Goal: Communication & Community: Answer question/provide support

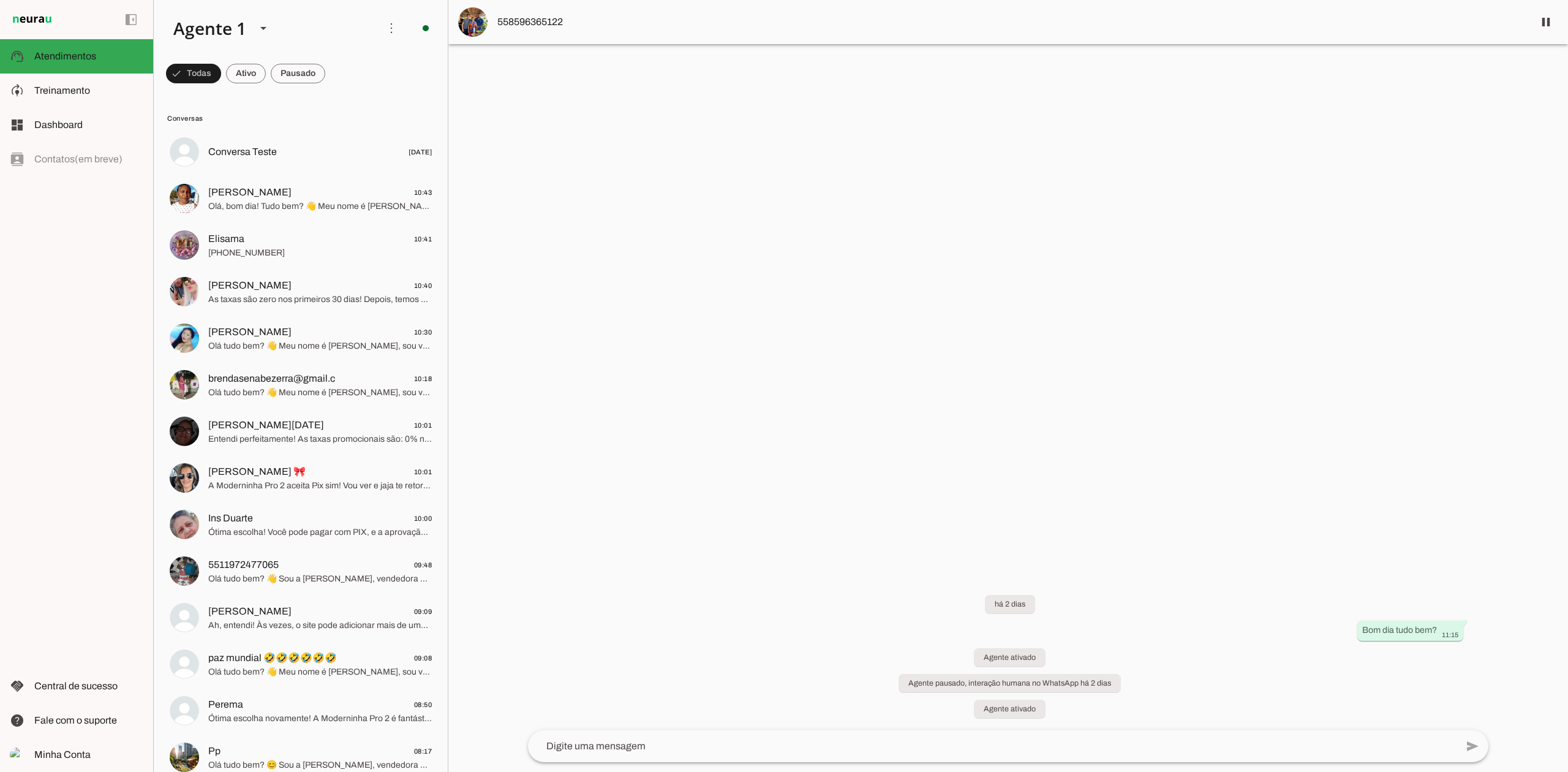
click at [268, 23] on slot at bounding box center [263, 28] width 15 height 15
click at [337, 86] on slot at bounding box center [384, 79] width 94 height 15
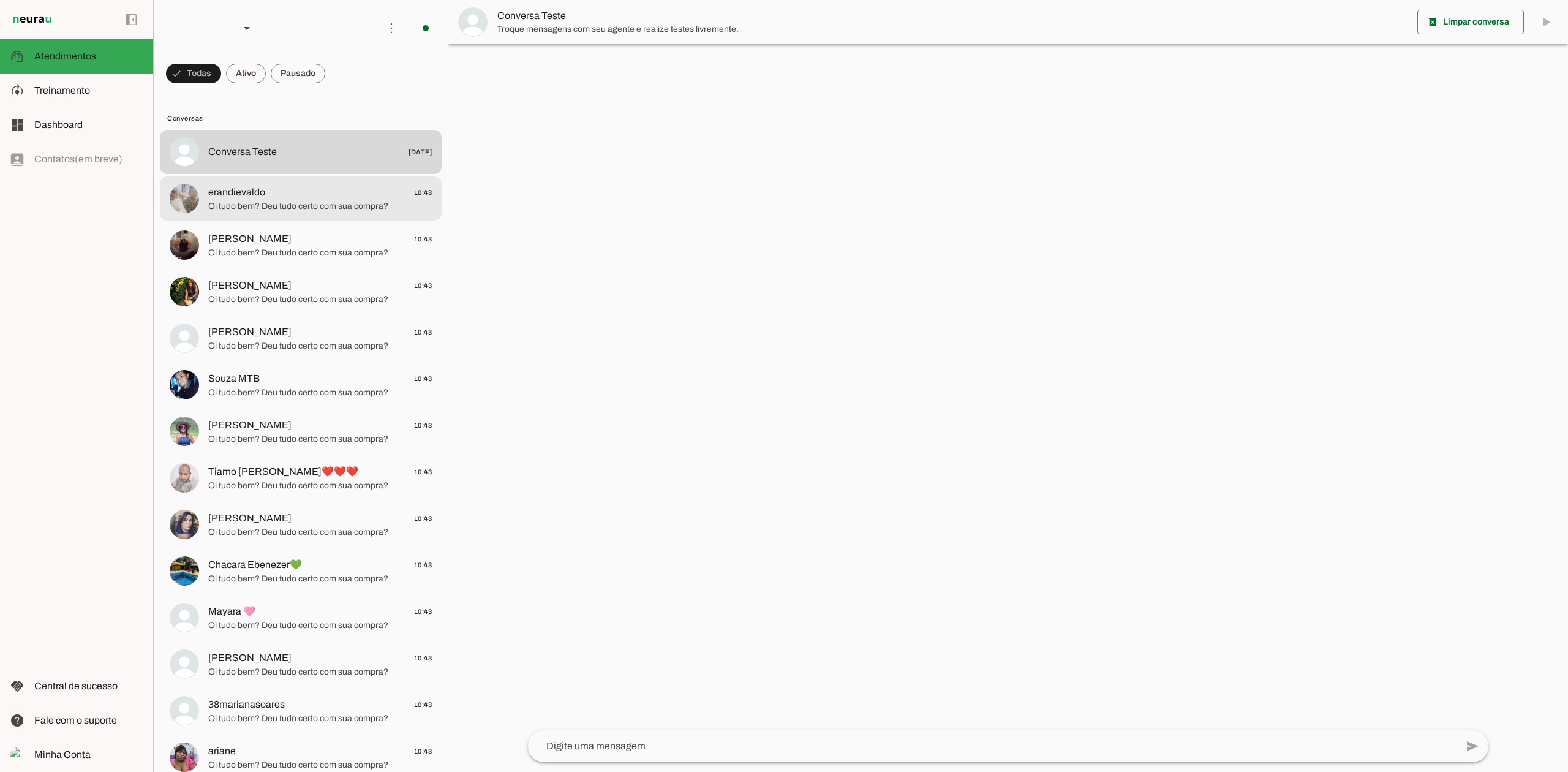
click at [303, 203] on span "Oi tudo bem? Deu tudo certo com sua compra?" at bounding box center [319, 206] width 224 height 12
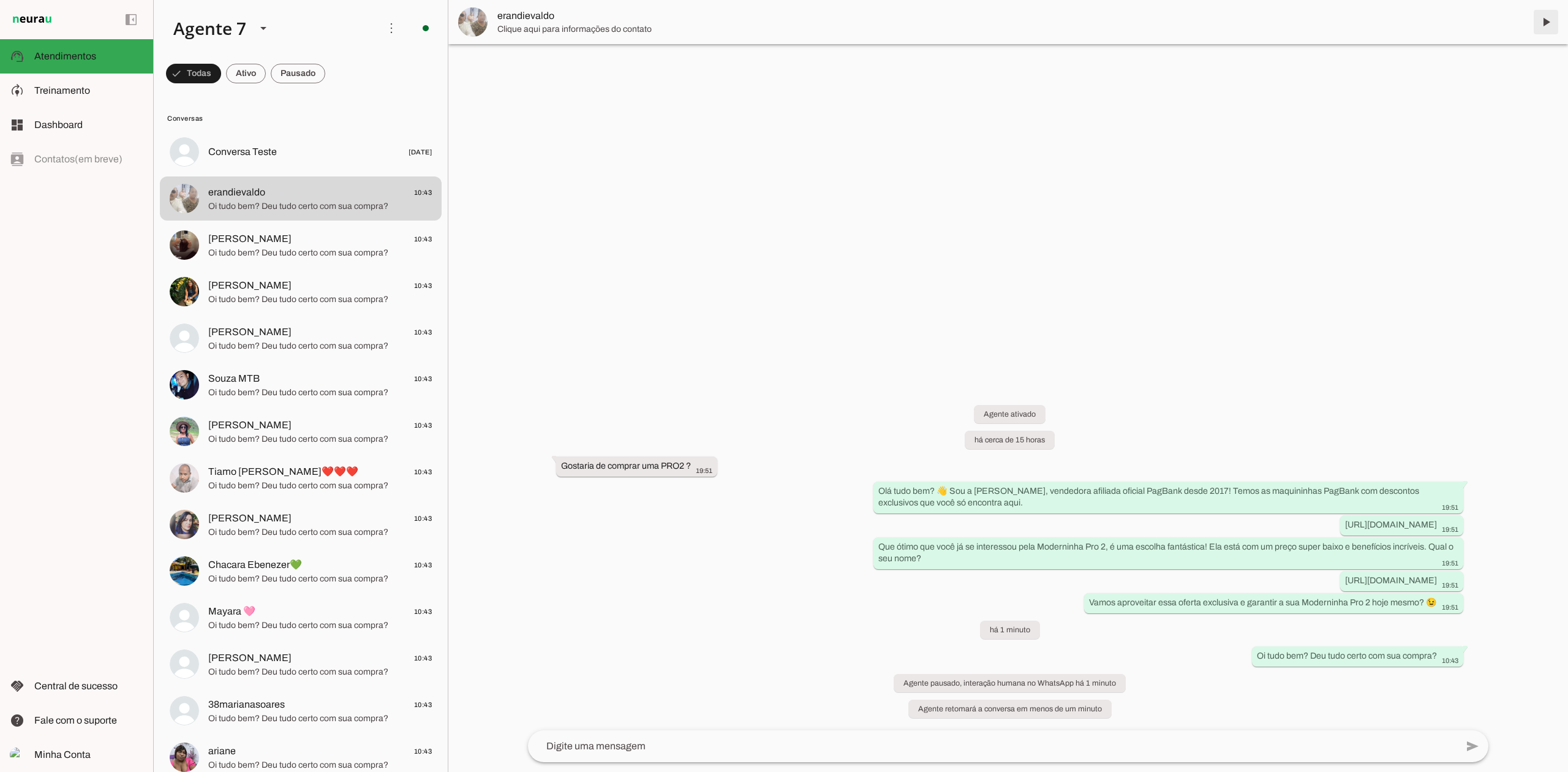
click at [1555, 16] on span at bounding box center [1546, 22] width 29 height 29
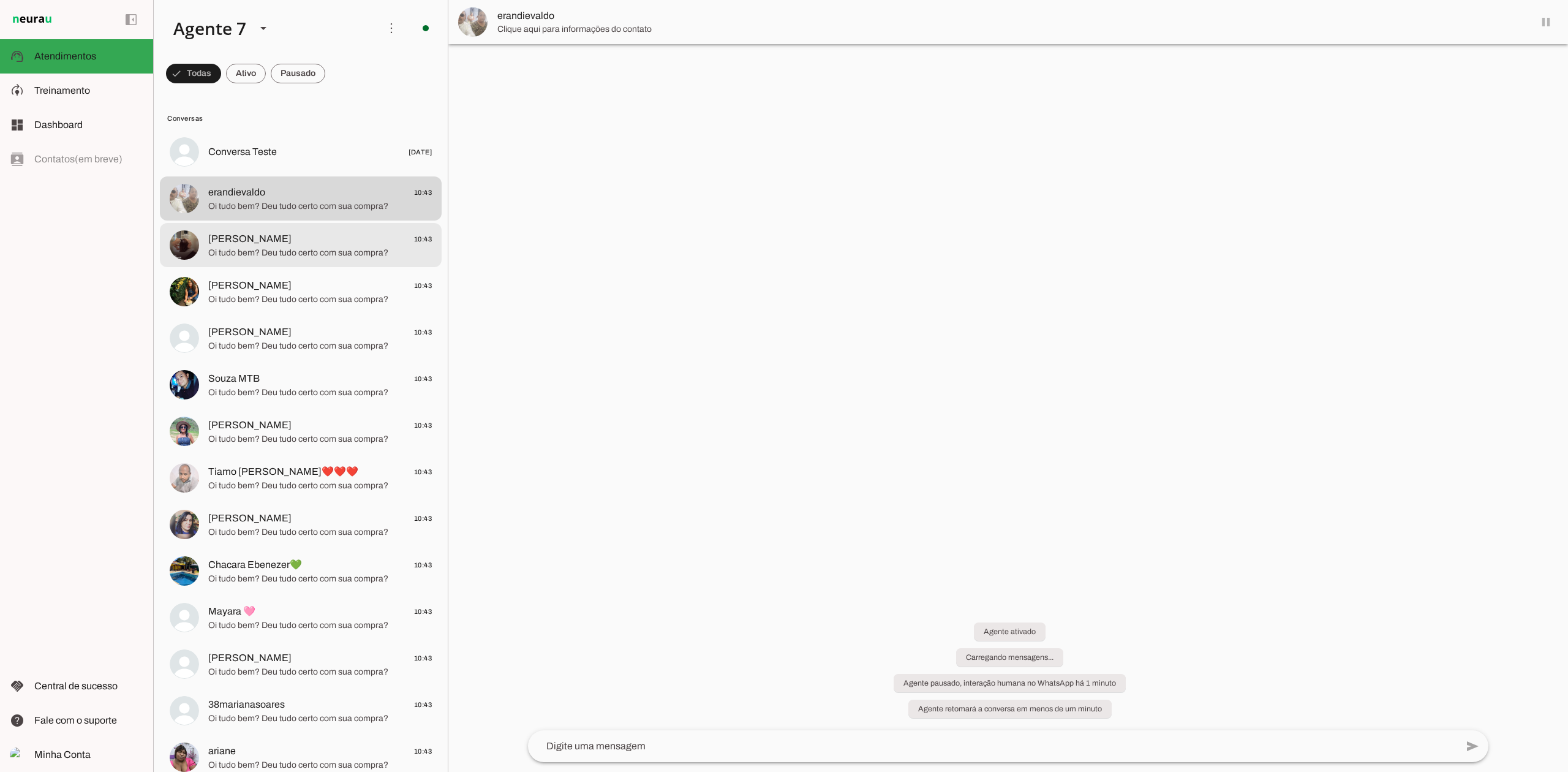
click at [328, 161] on div at bounding box center [319, 153] width 224 height 18
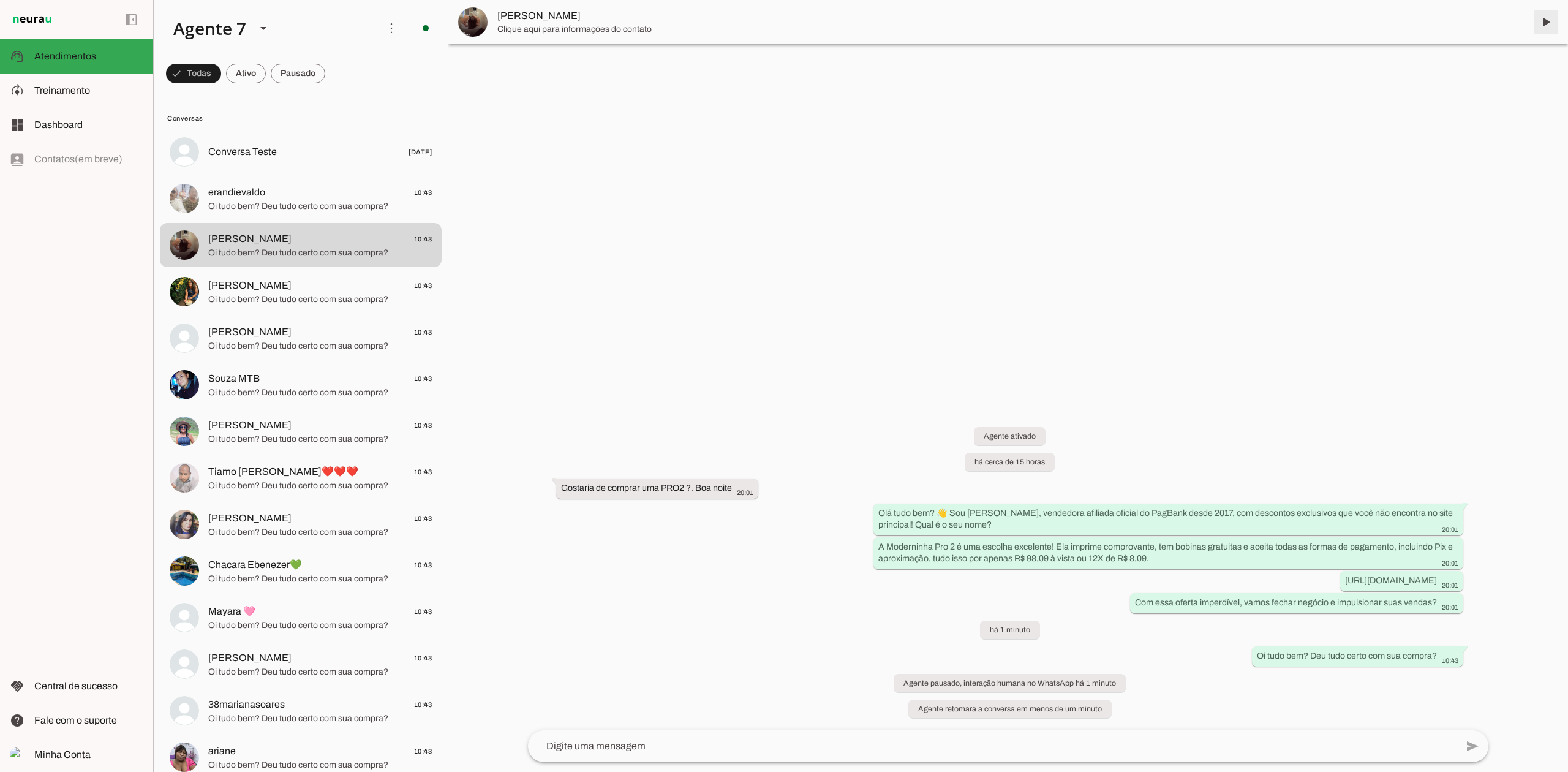
click at [1546, 22] on span at bounding box center [1546, 22] width 29 height 29
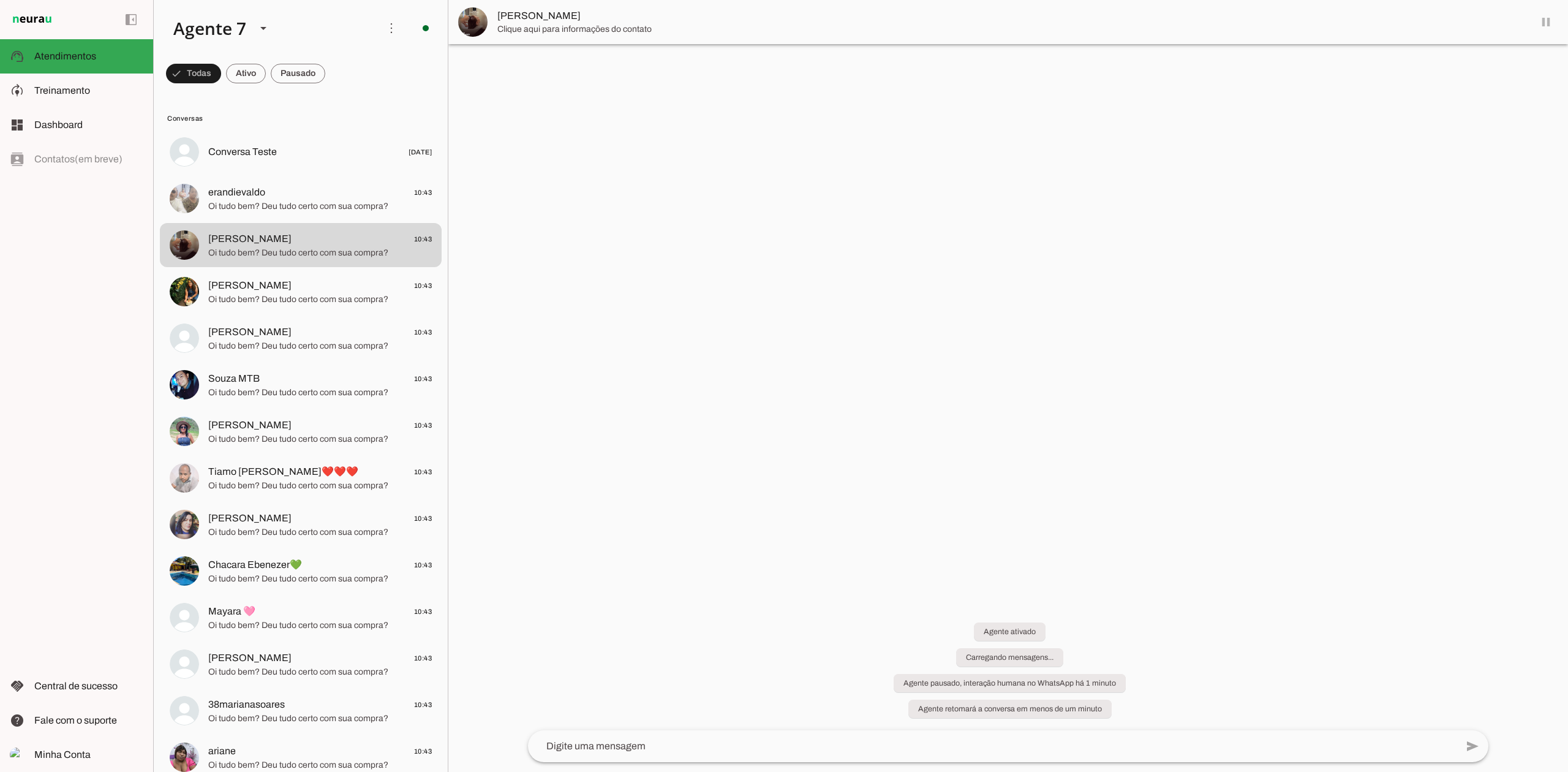
click at [314, 287] on span "[PERSON_NAME] 10:43" at bounding box center [319, 286] width 224 height 15
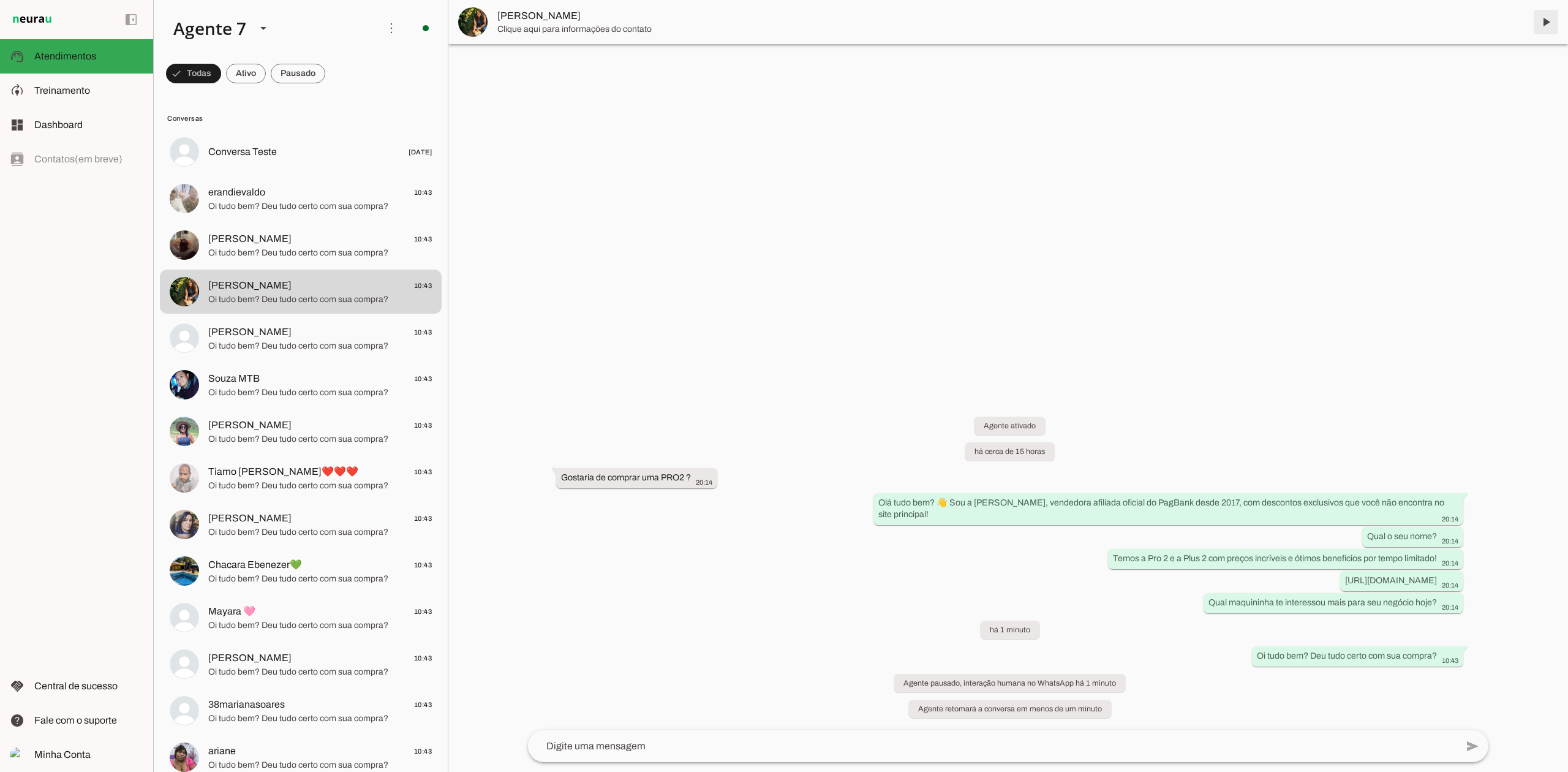
click at [1545, 30] on span at bounding box center [1546, 22] width 29 height 29
click at [392, 334] on span "[PERSON_NAME] 10:43" at bounding box center [319, 332] width 224 height 15
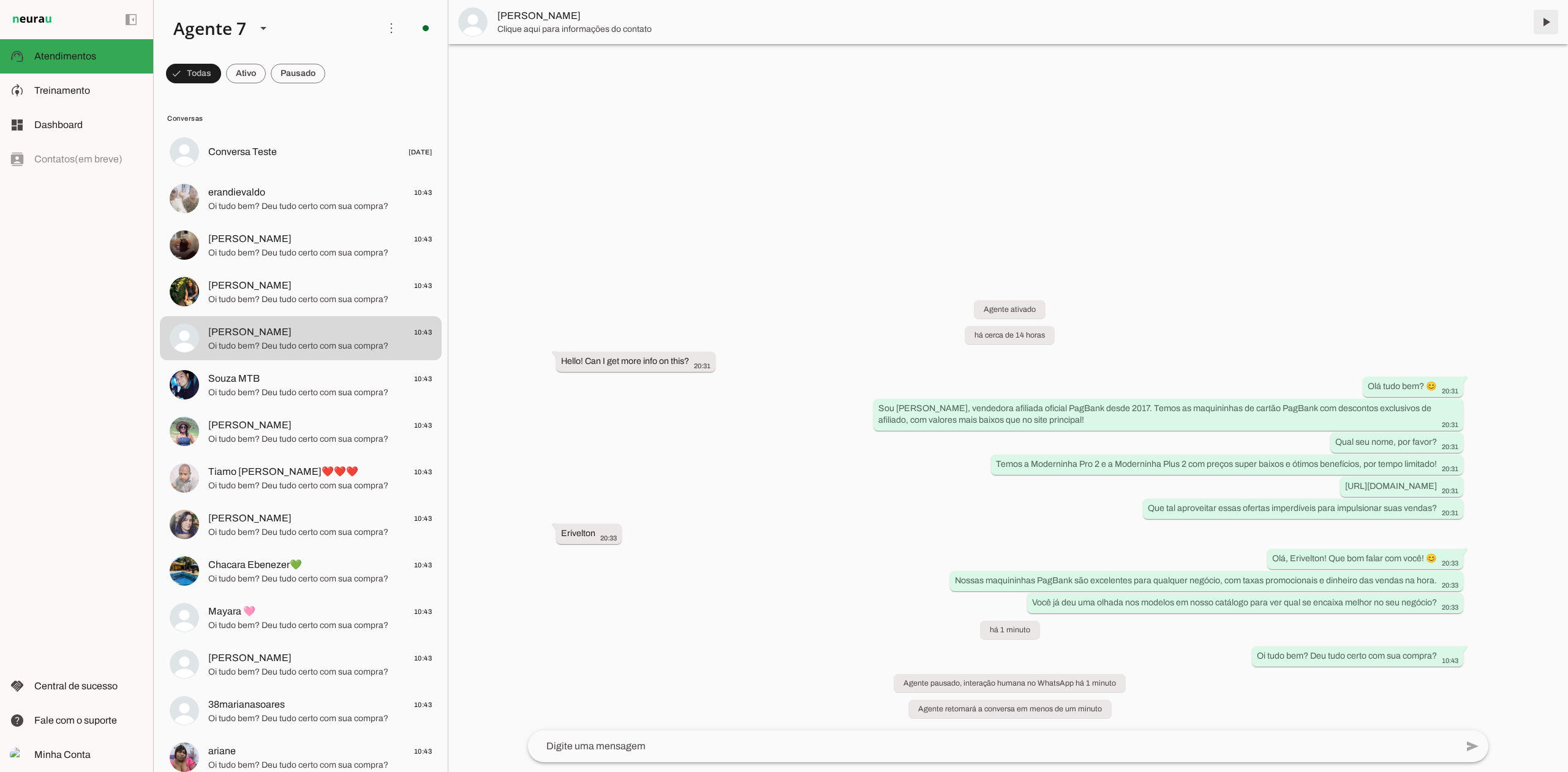
click at [1547, 25] on span at bounding box center [1546, 22] width 29 height 29
click at [296, 390] on span "Oi tudo bem? Deu tudo certo com sua compra?" at bounding box center [319, 393] width 224 height 12
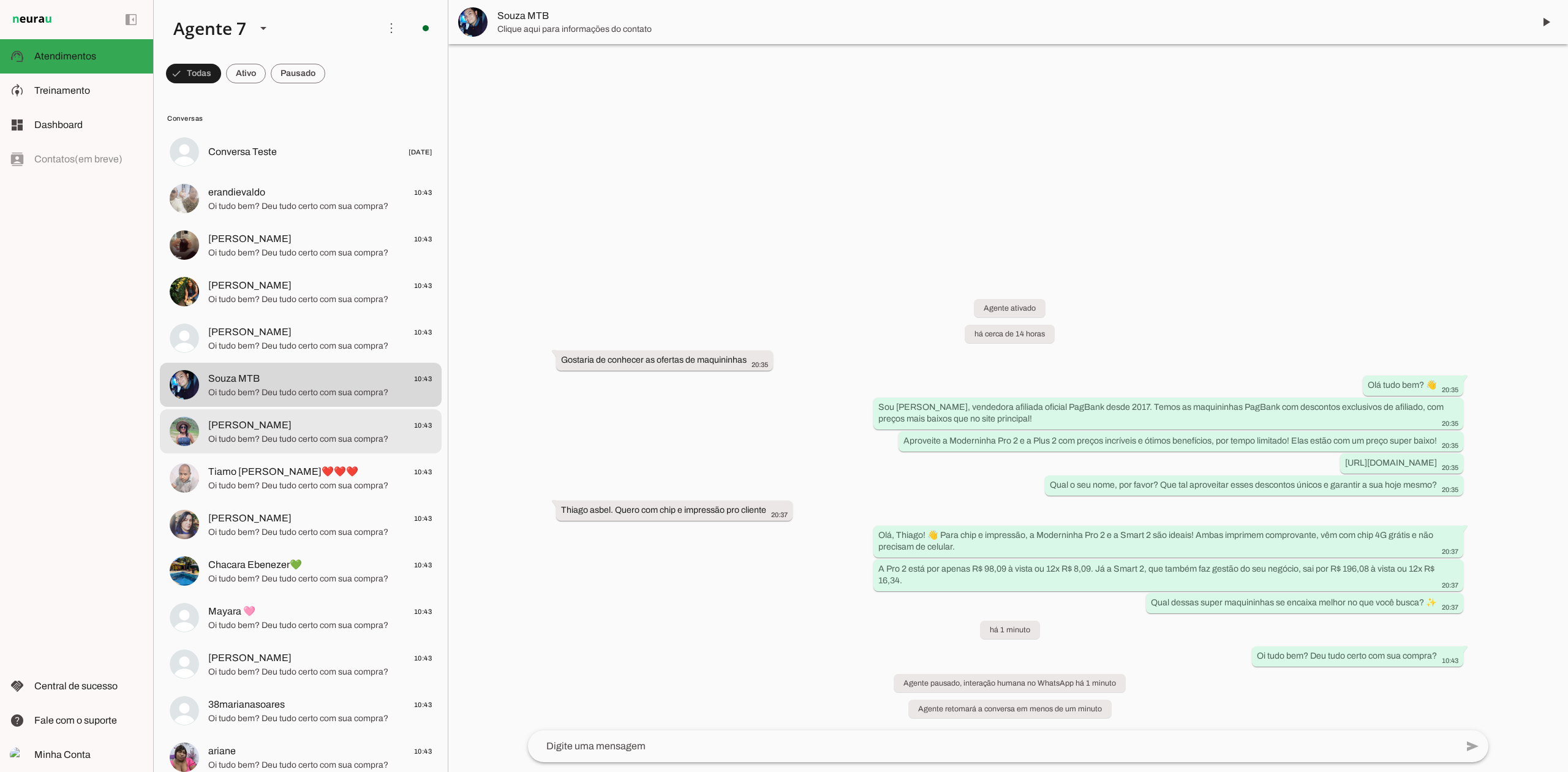
drag, startPoint x: 292, startPoint y: 429, endPoint x: 769, endPoint y: 171, distance: 542.3
click at [292, 429] on span "[PERSON_NAME] 10:43" at bounding box center [319, 426] width 224 height 15
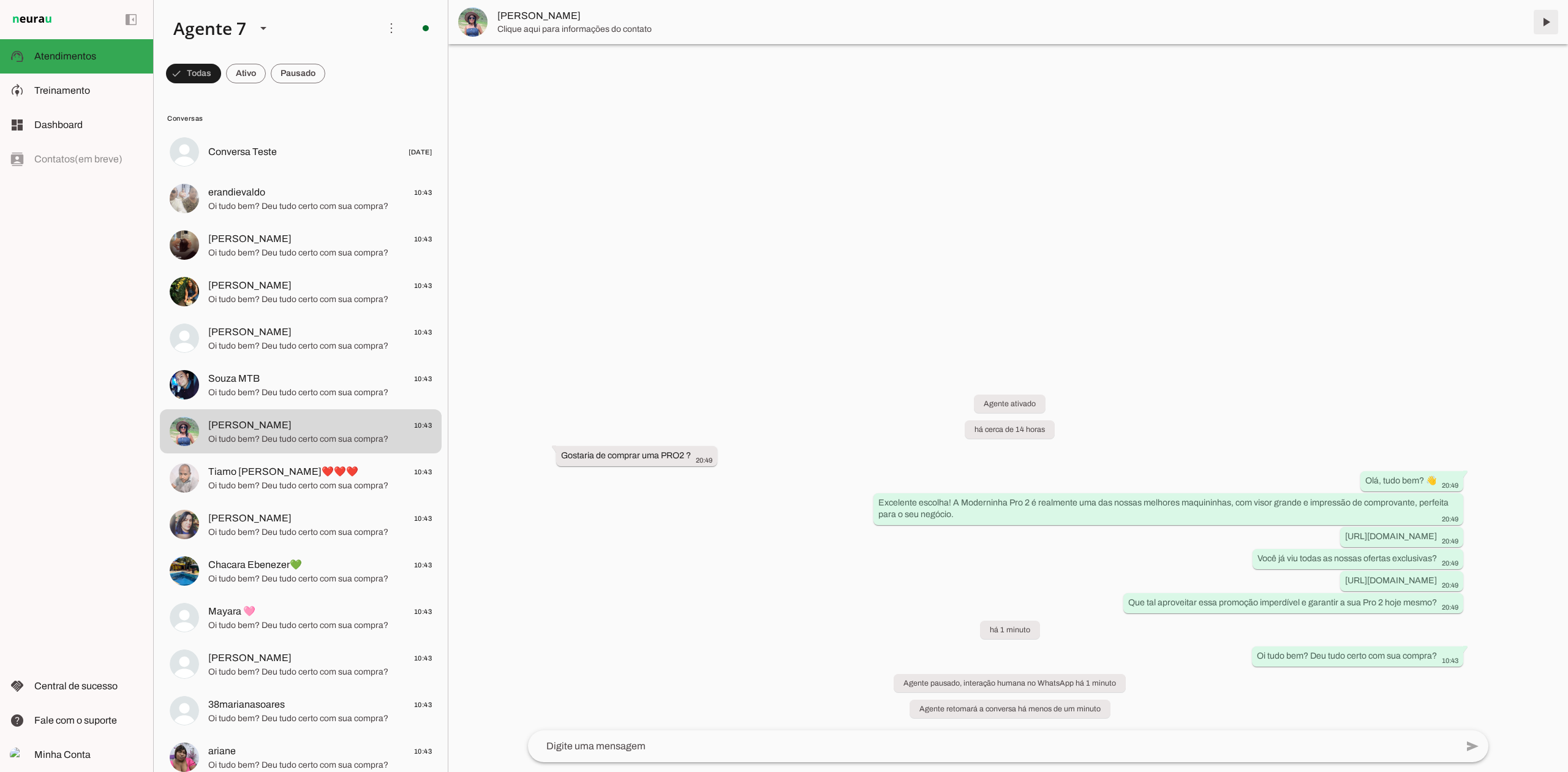
click at [1559, 25] on span at bounding box center [1546, 22] width 29 height 29
click at [304, 476] on span "Tiamo [PERSON_NAME]❤️❤️❤️" at bounding box center [283, 472] width 150 height 15
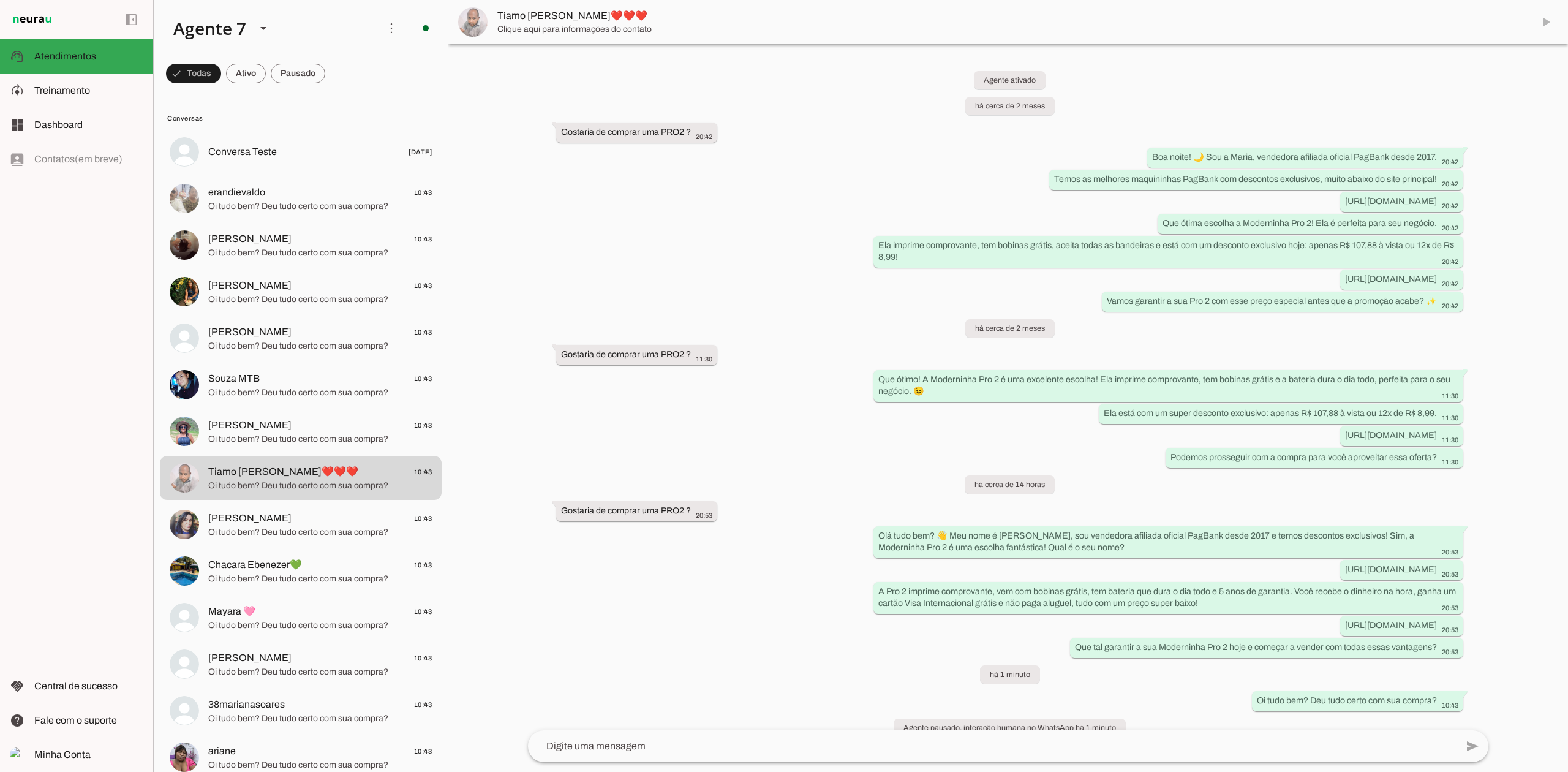
scroll to position [45, 0]
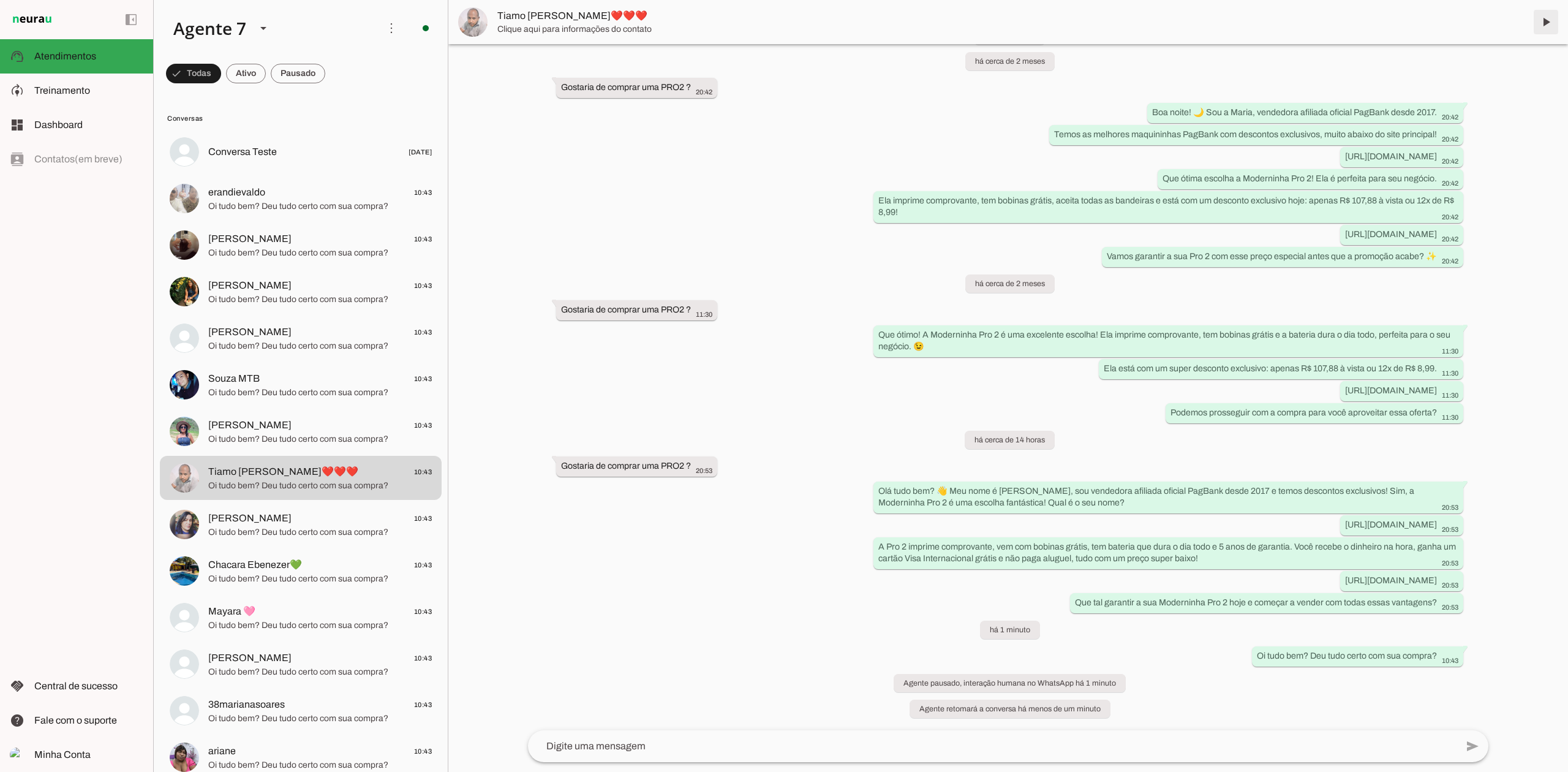
click at [1549, 23] on span at bounding box center [1546, 22] width 29 height 29
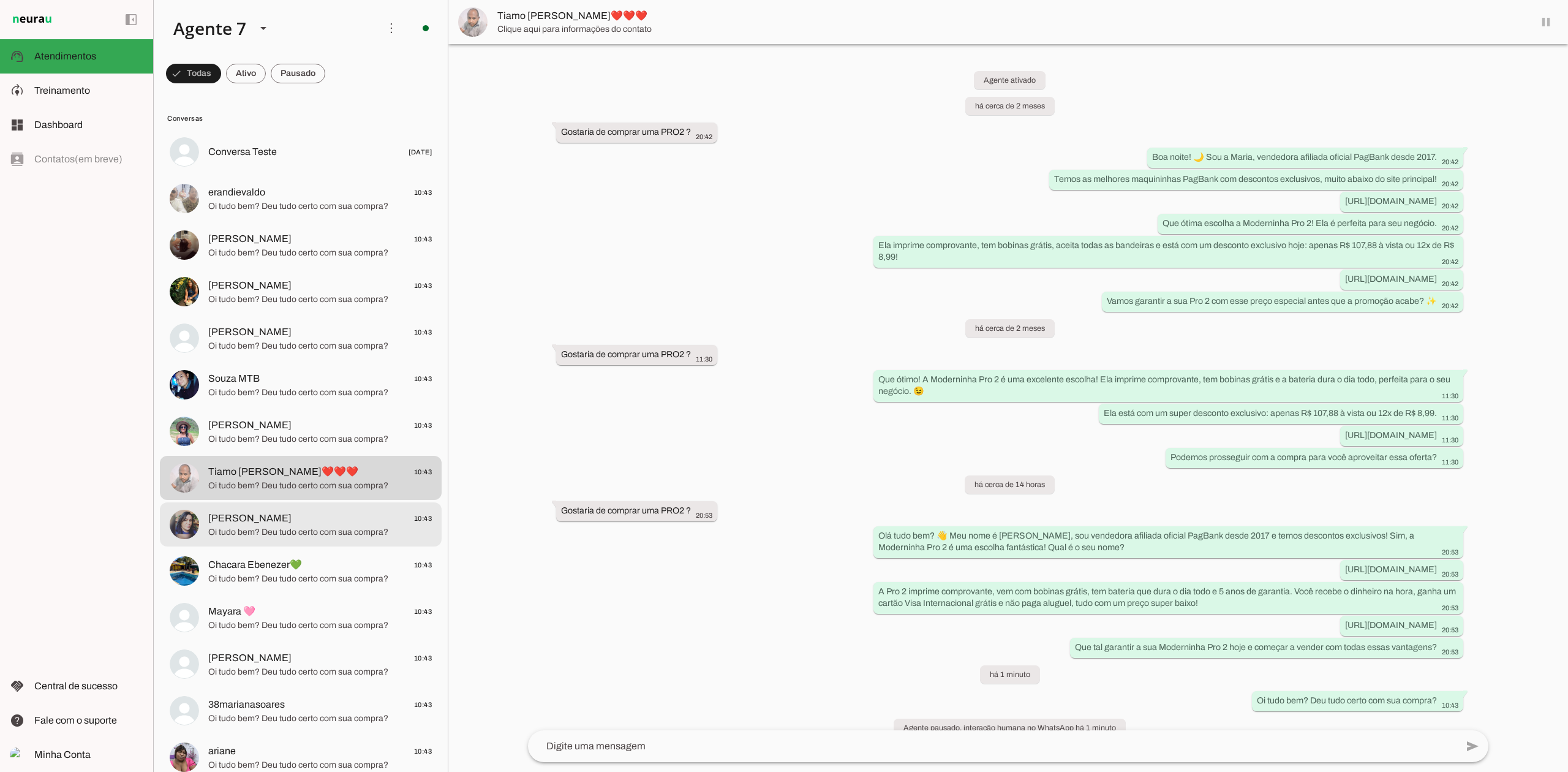
click at [339, 515] on span "[PERSON_NAME] 10:43" at bounding box center [319, 518] width 224 height 15
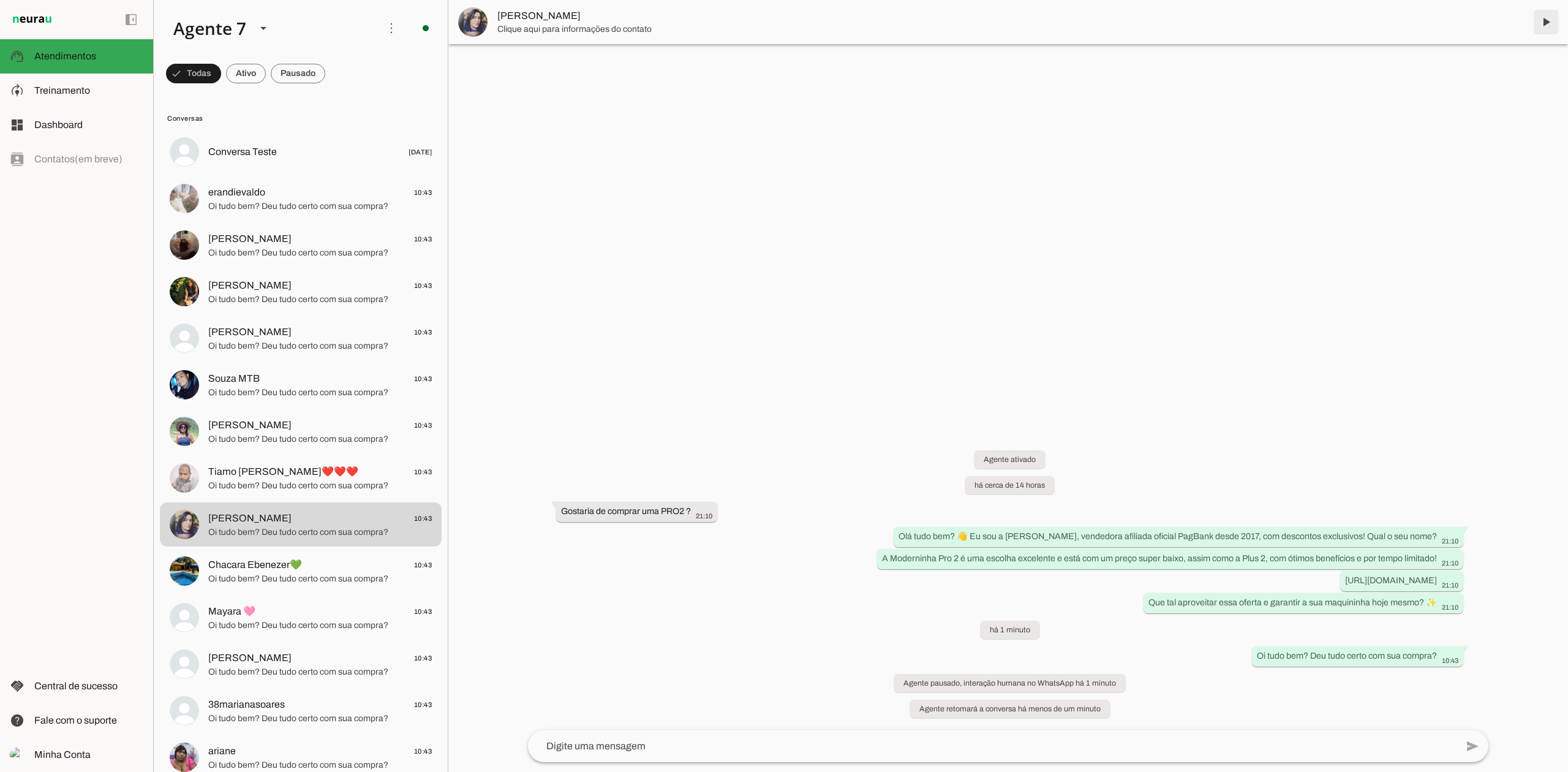
click at [1541, 27] on span at bounding box center [1546, 22] width 29 height 29
click at [268, 560] on span "Chacara Ebenezer💚" at bounding box center [254, 565] width 93 height 15
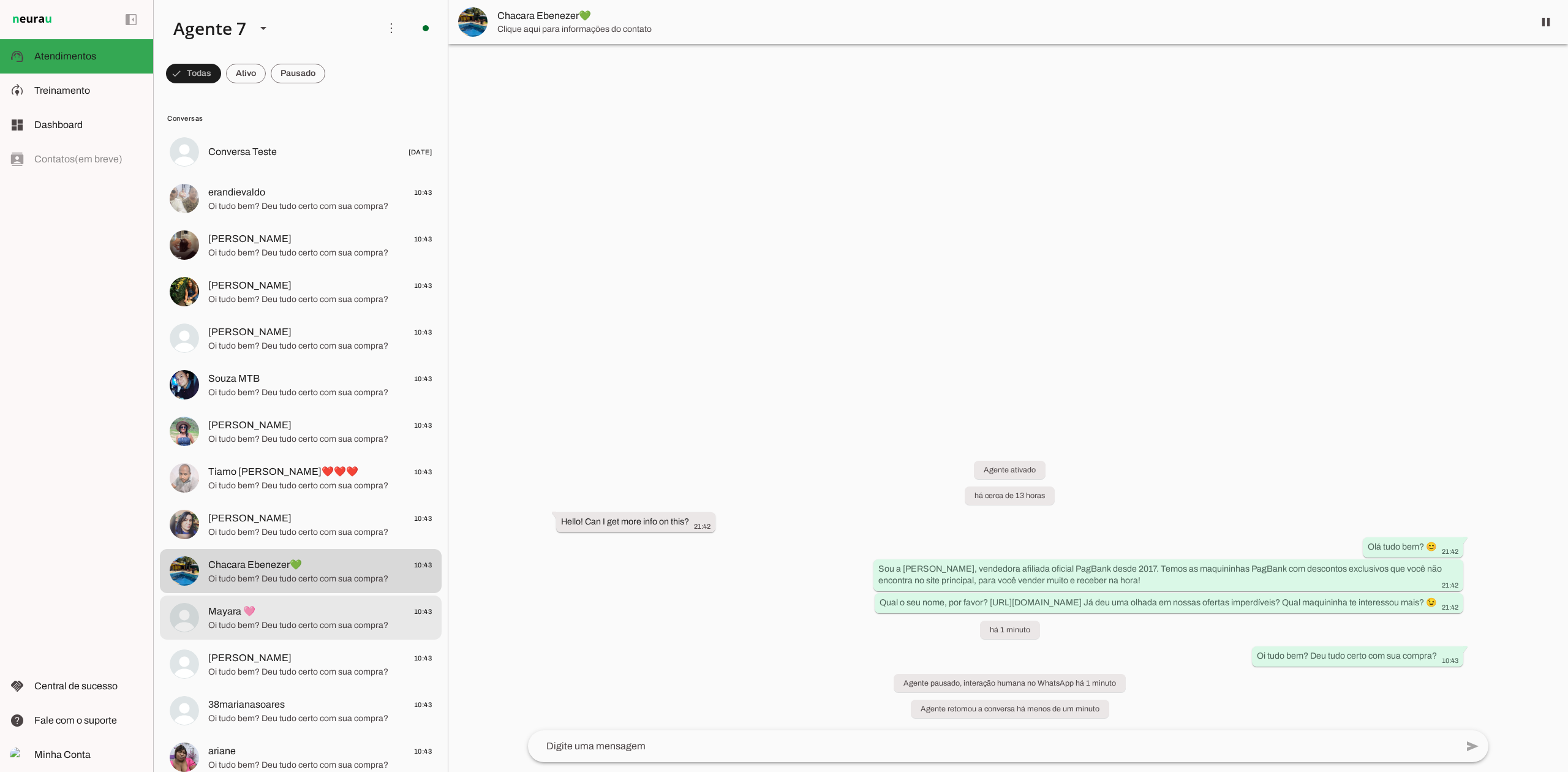
click at [298, 606] on span "Mayara 🩷 10:43" at bounding box center [319, 612] width 224 height 15
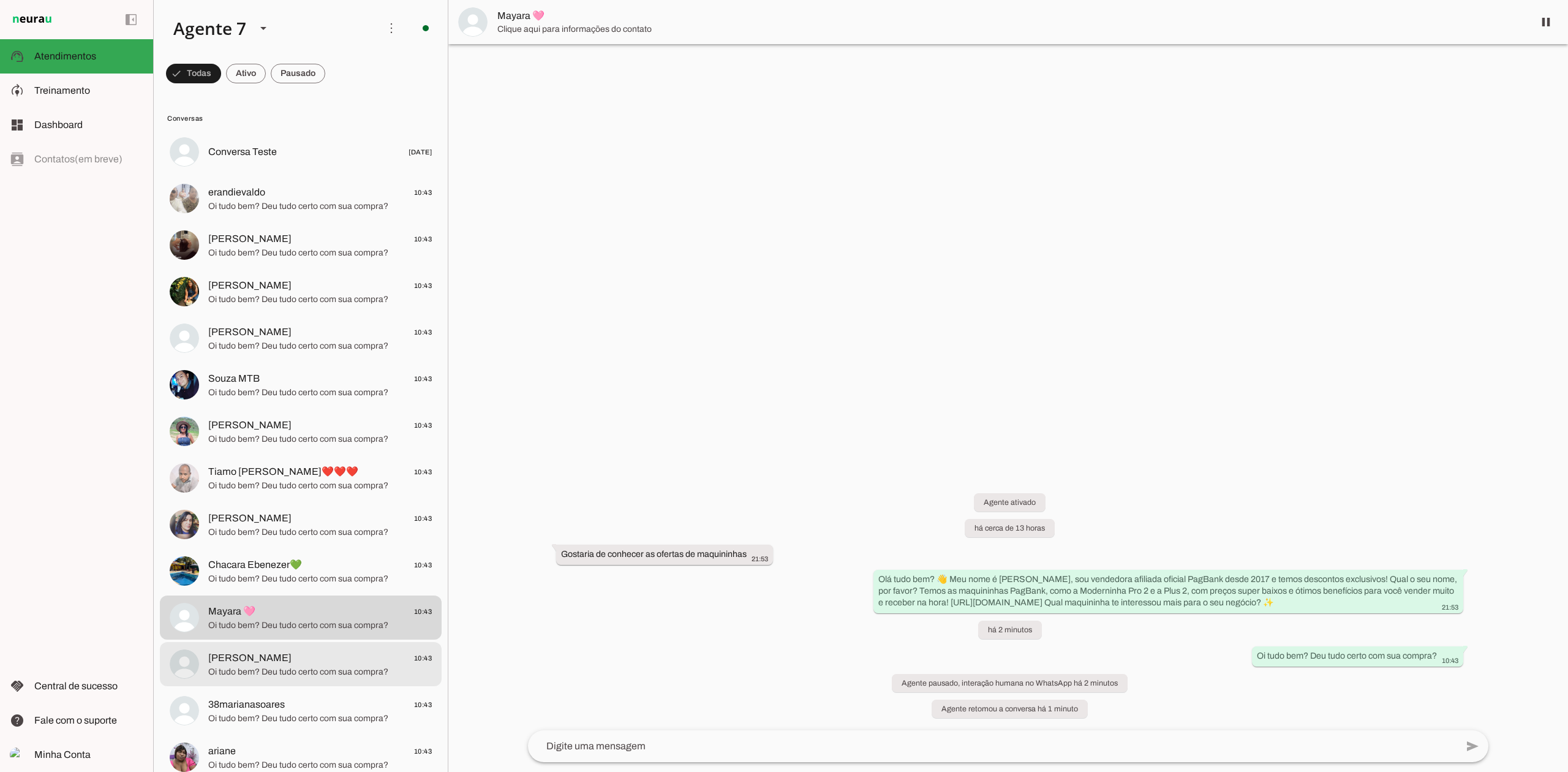
click at [340, 174] on md-item "[PERSON_NAME] 10:43 Oi tudo bem? Deu tudo certo com sua compra?" at bounding box center [301, 152] width 282 height 44
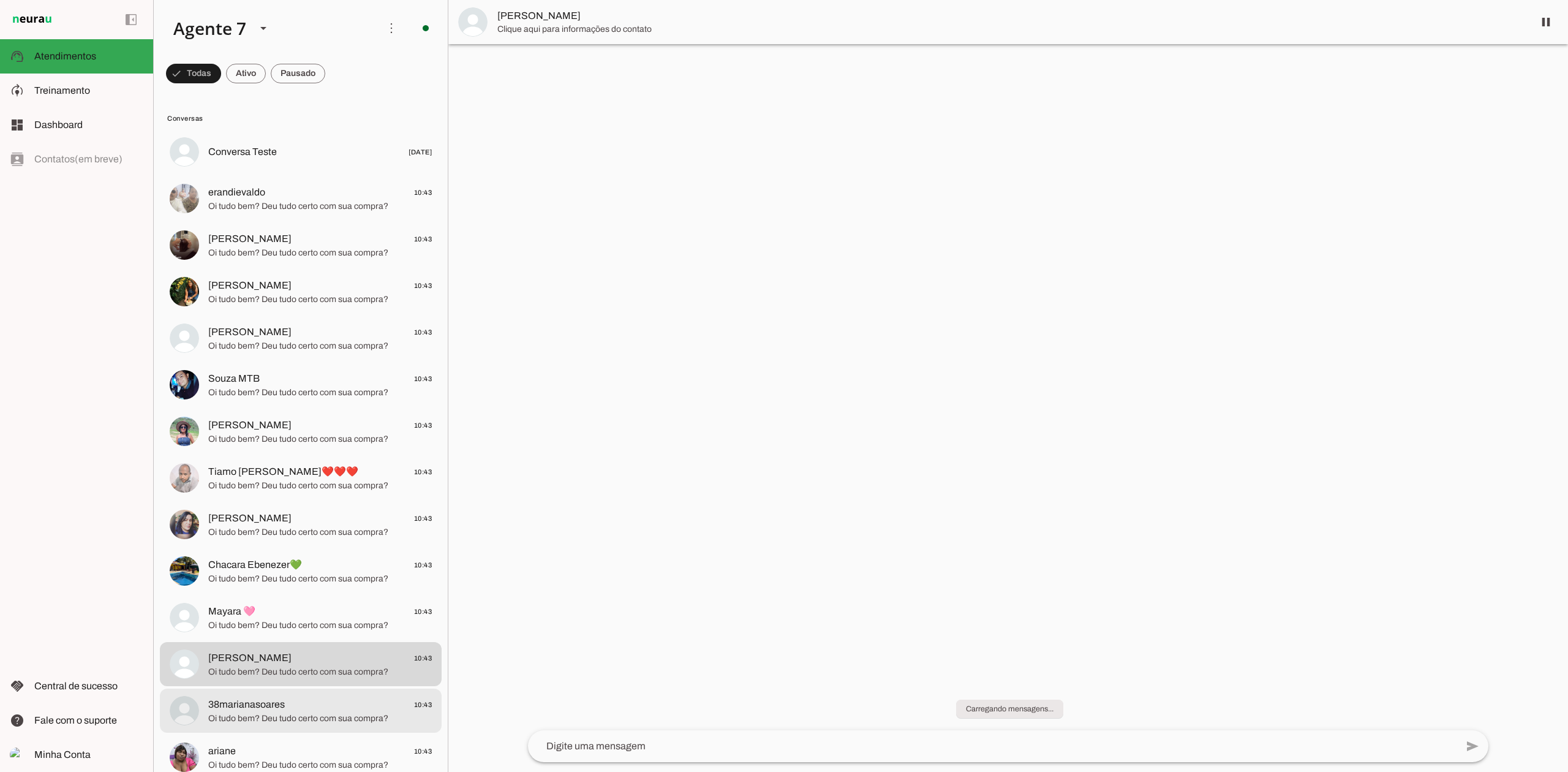
click at [336, 718] on span "Oi tudo bem? Deu tudo certo com sua compra?" at bounding box center [319, 719] width 224 height 12
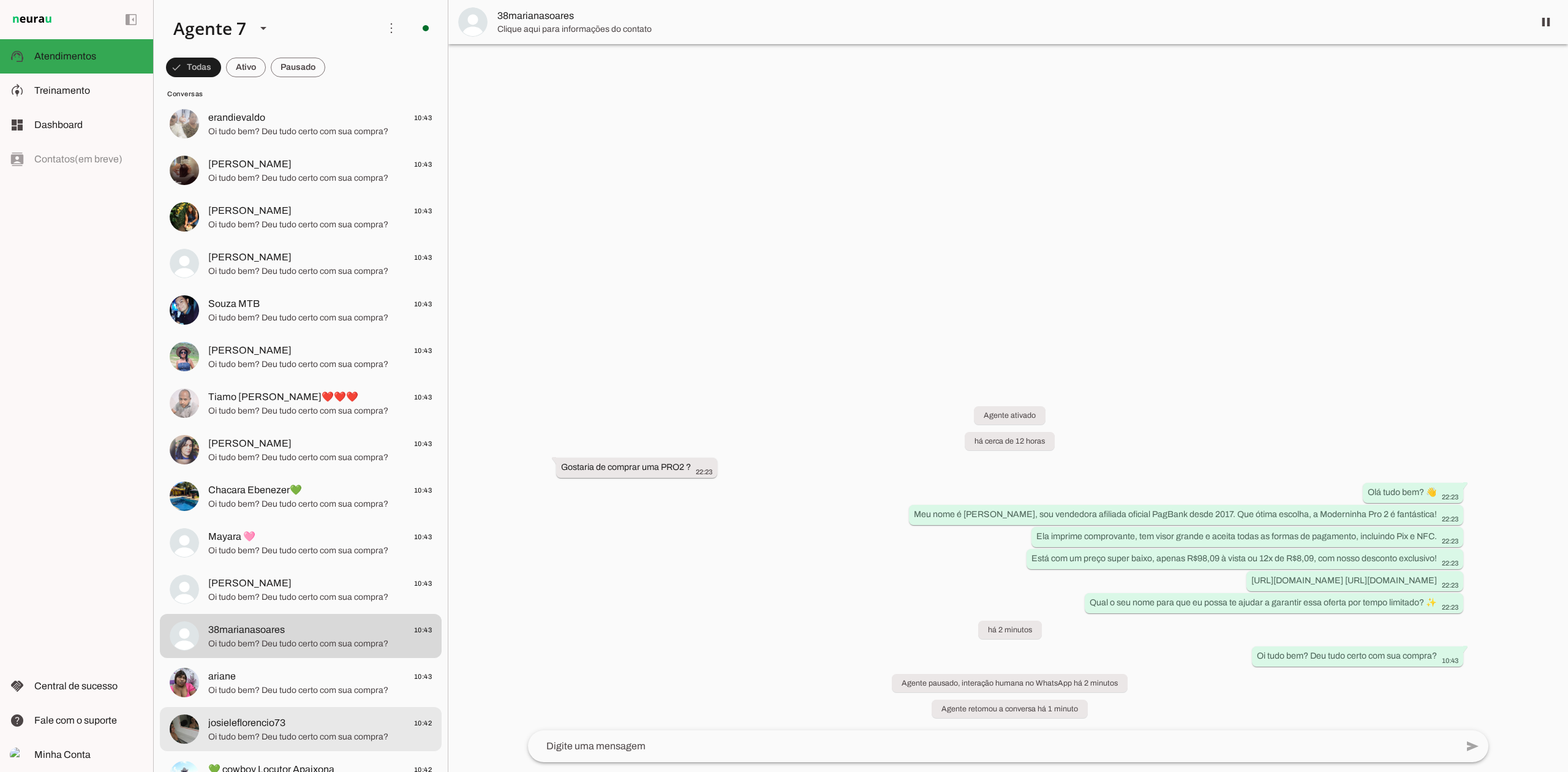
scroll to position [82, 0]
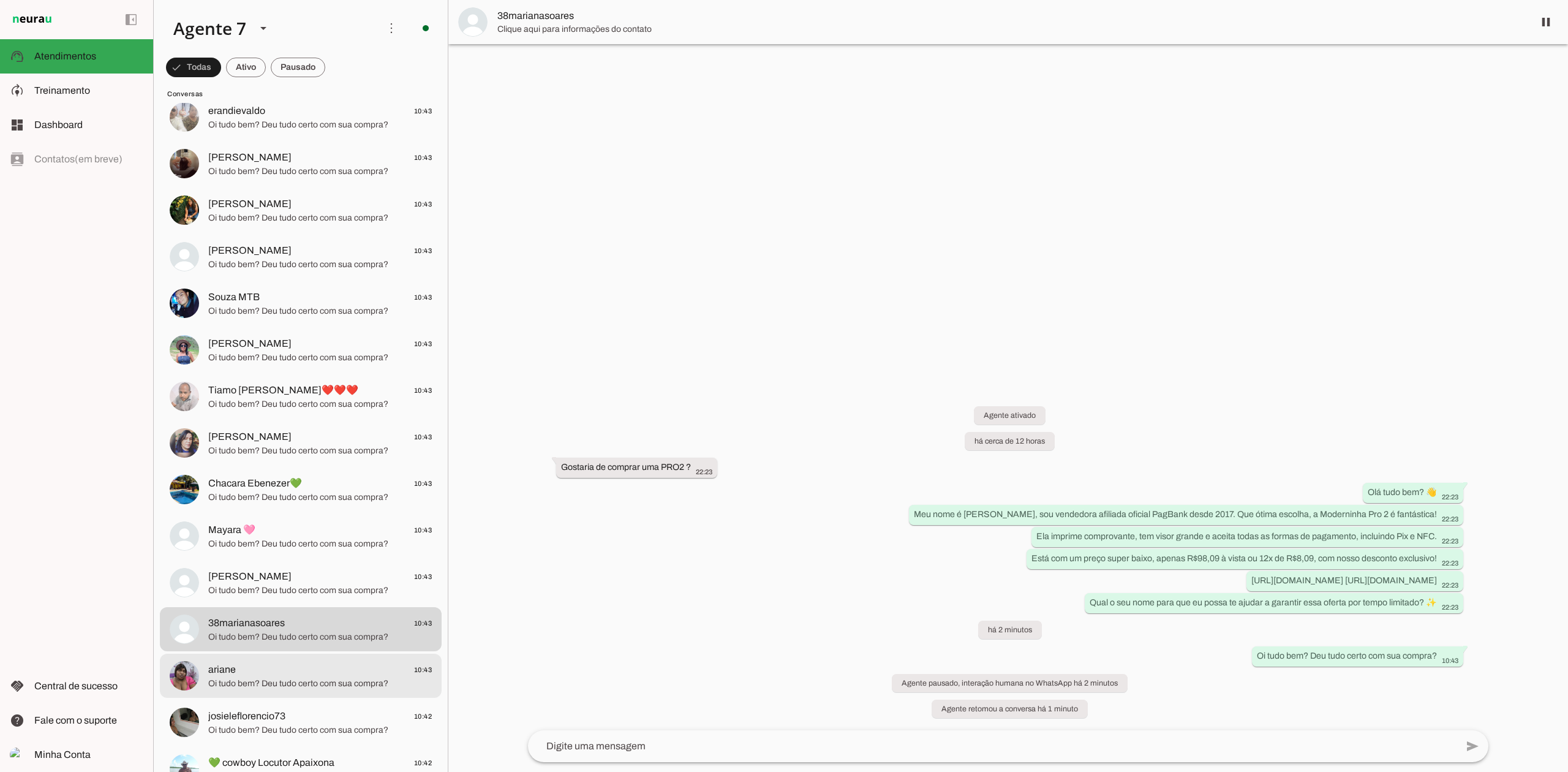
click at [328, 93] on md-item "ariane 10:43 Oi tudo bem? Deu tudo certo com sua compra?" at bounding box center [301, 70] width 282 height 44
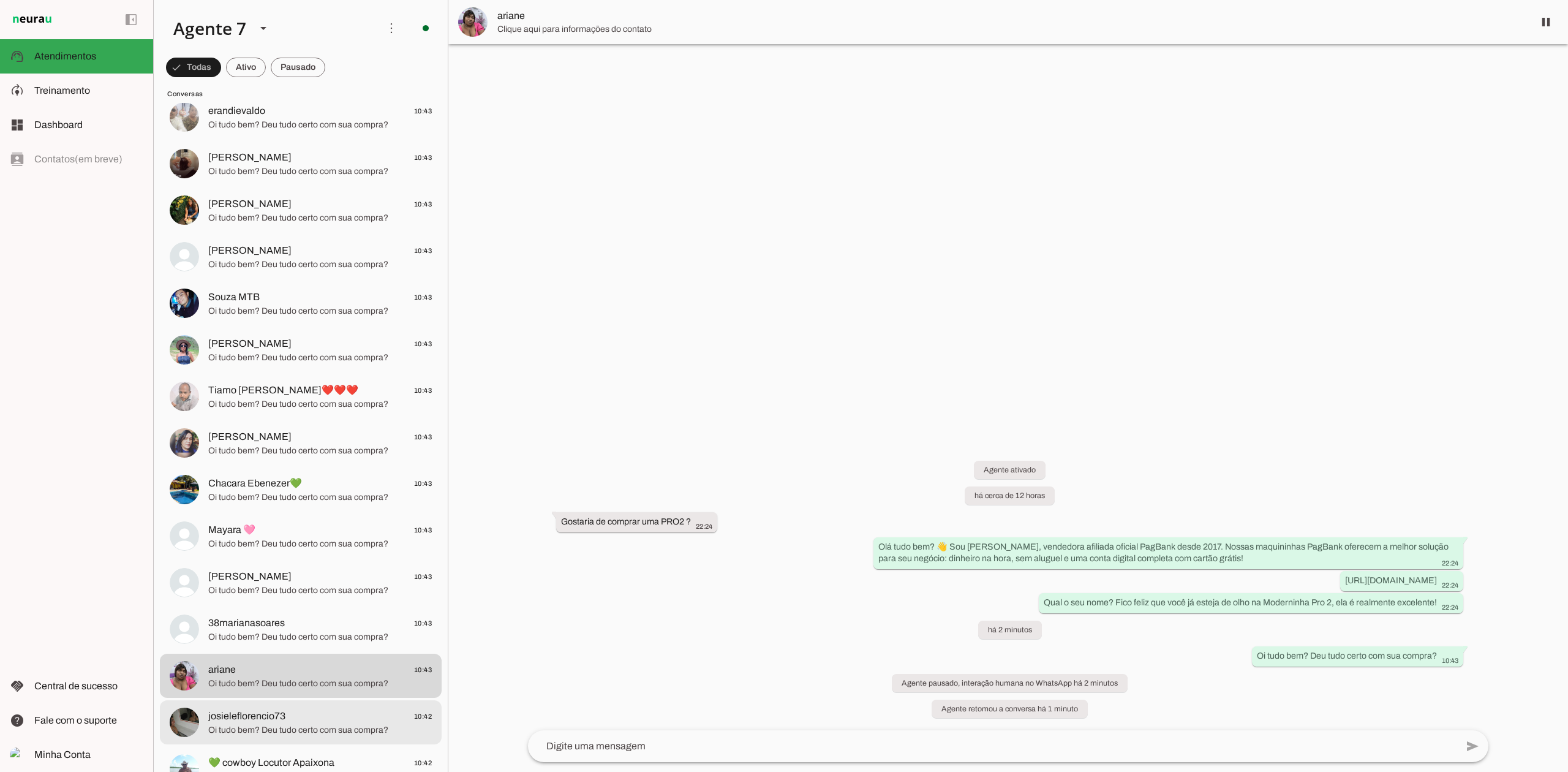
click at [322, 724] on span "Oi tudo bem? Deu tudo certo com sua compra?" at bounding box center [319, 730] width 224 height 12
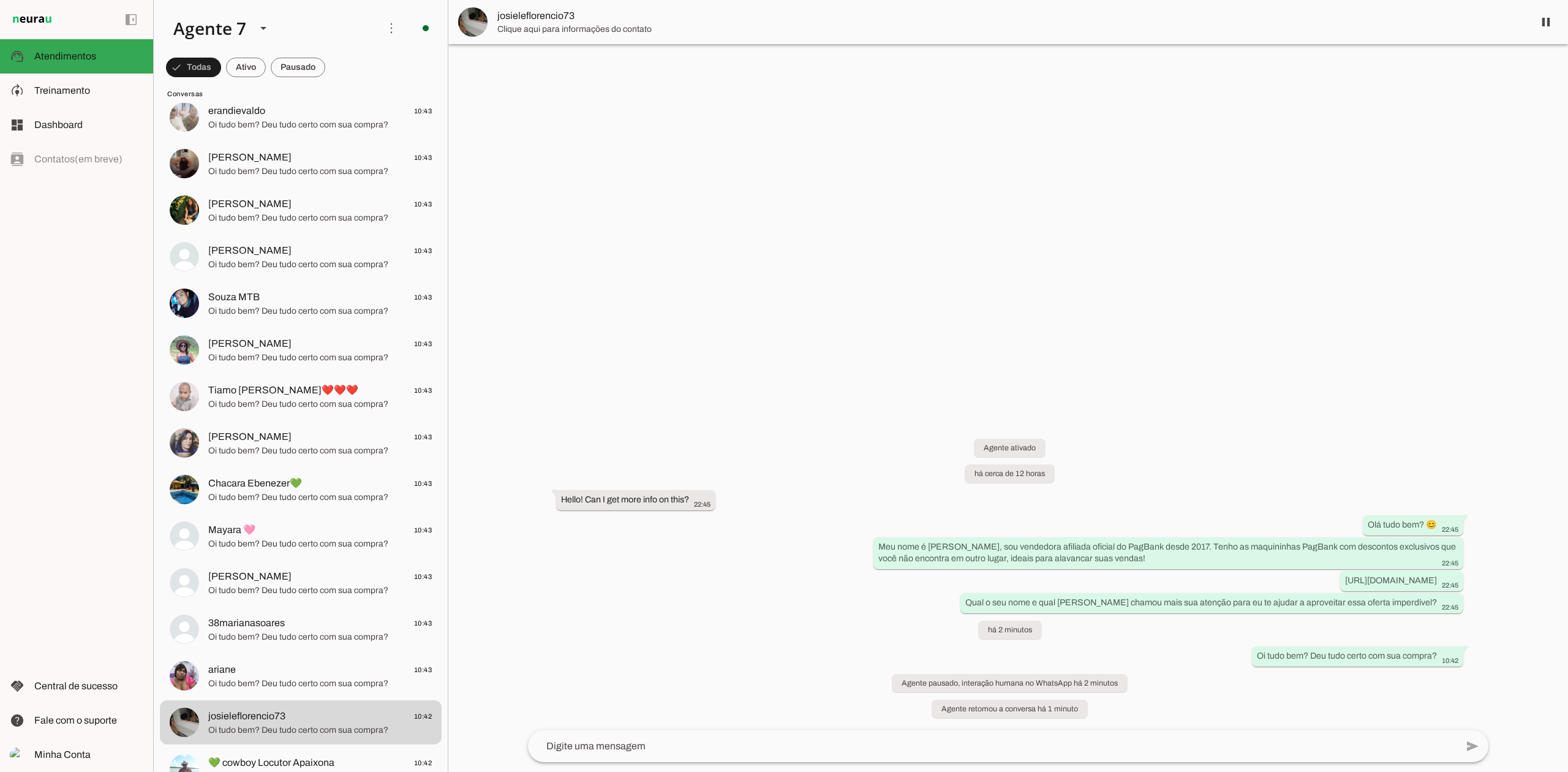
scroll to position [327, 0]
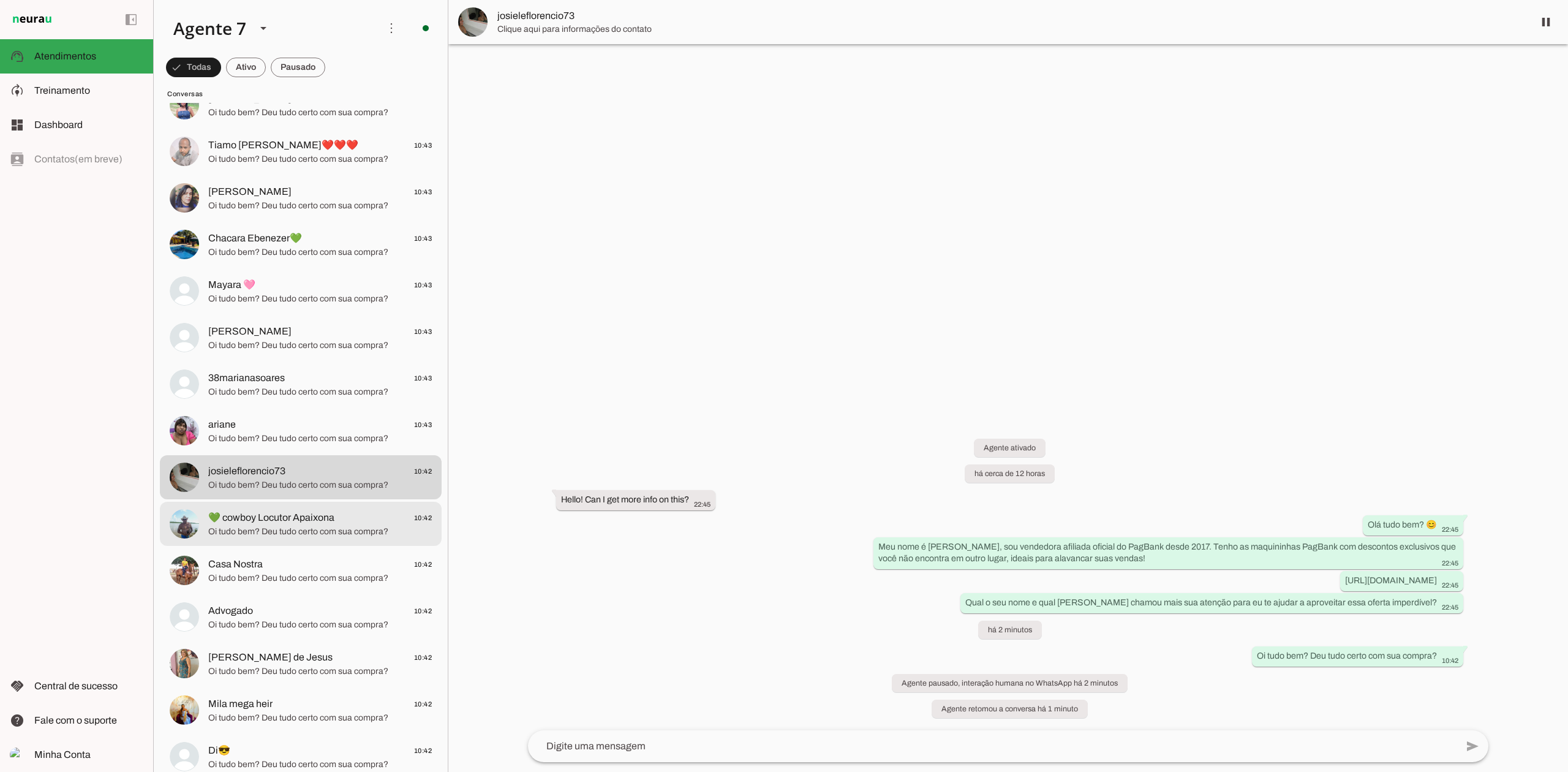
click at [338, 530] on span "Oi tudo bem? Deu tudo certo com sua compra?" at bounding box center [319, 532] width 224 height 12
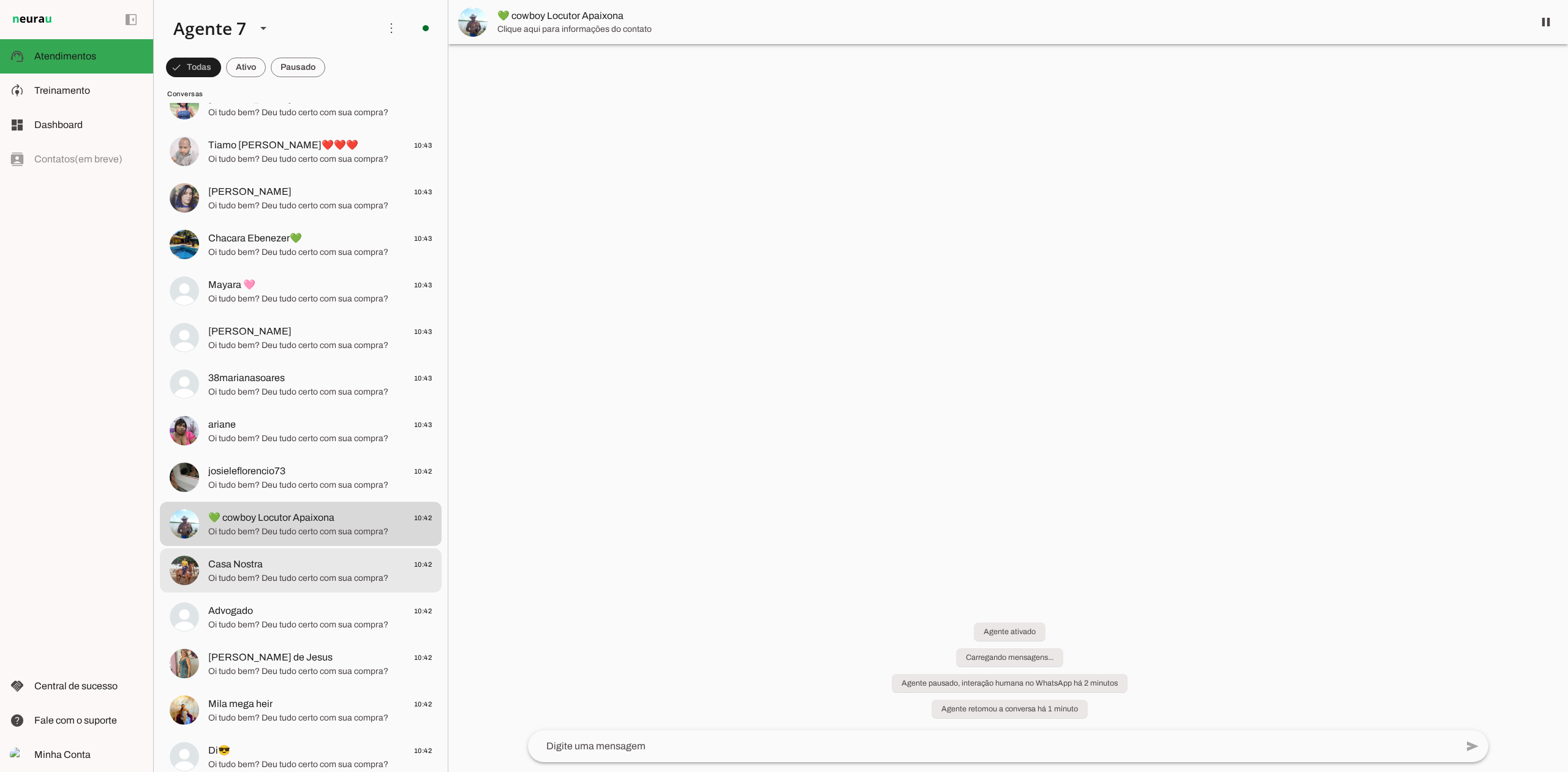
click at [330, 570] on span "Casa Nostra 10:42" at bounding box center [319, 565] width 224 height 15
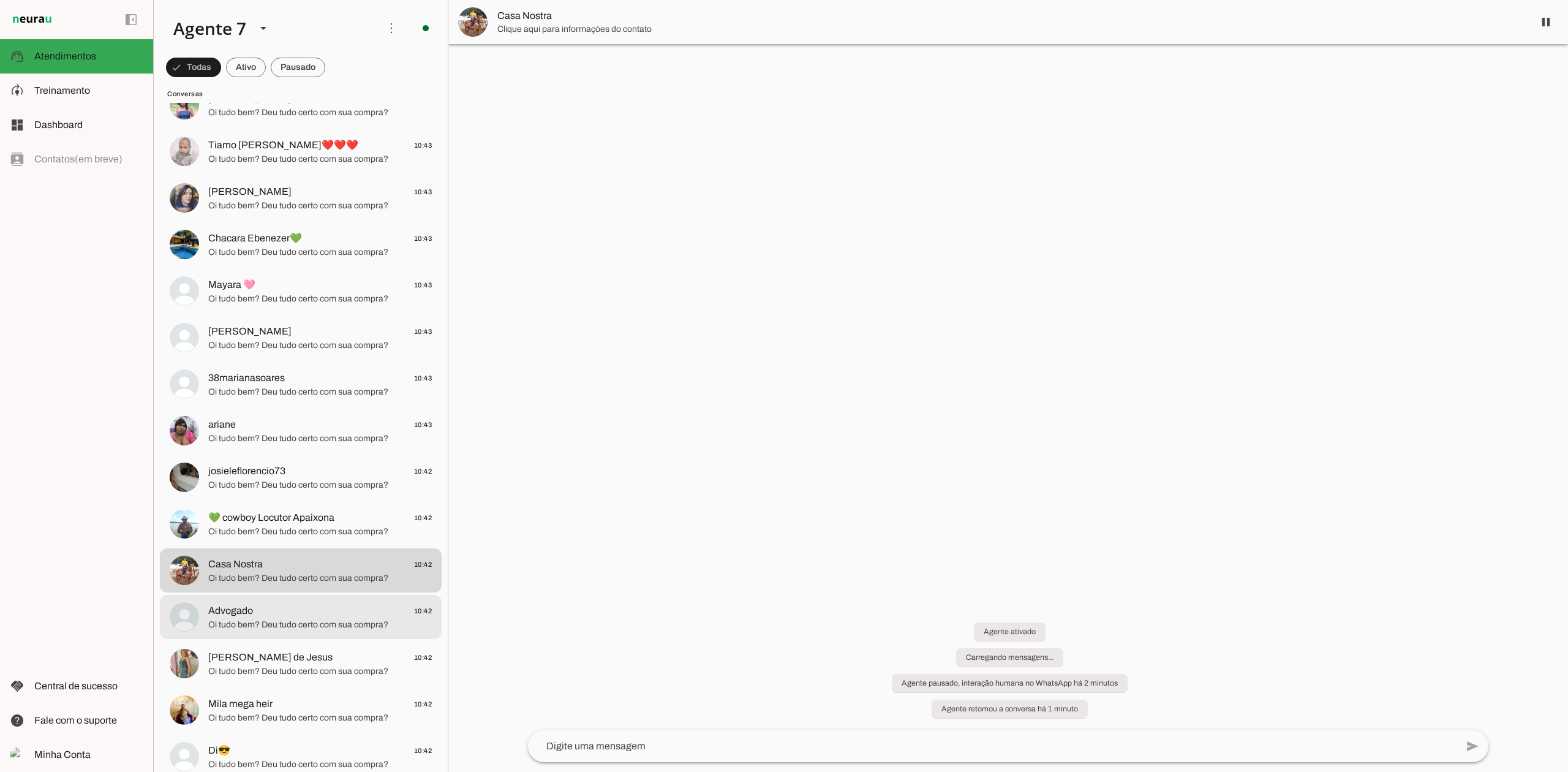
click at [332, 628] on span "Oi tudo bem? Deu tudo certo com sua compra?" at bounding box center [319, 625] width 224 height 12
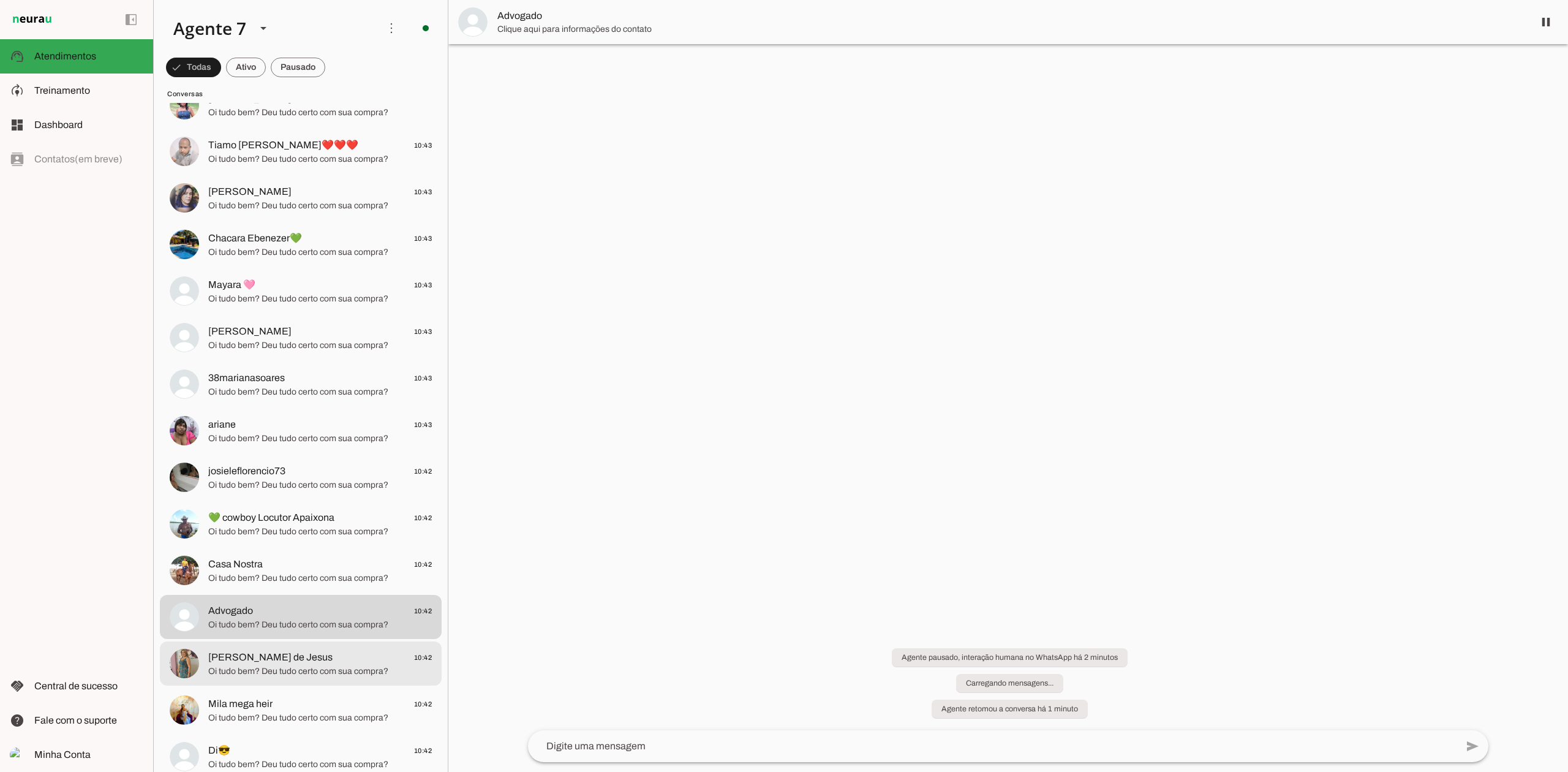
click at [326, 673] on span "Oi tudo bem? Deu tudo certo com sua compra?" at bounding box center [319, 672] width 224 height 12
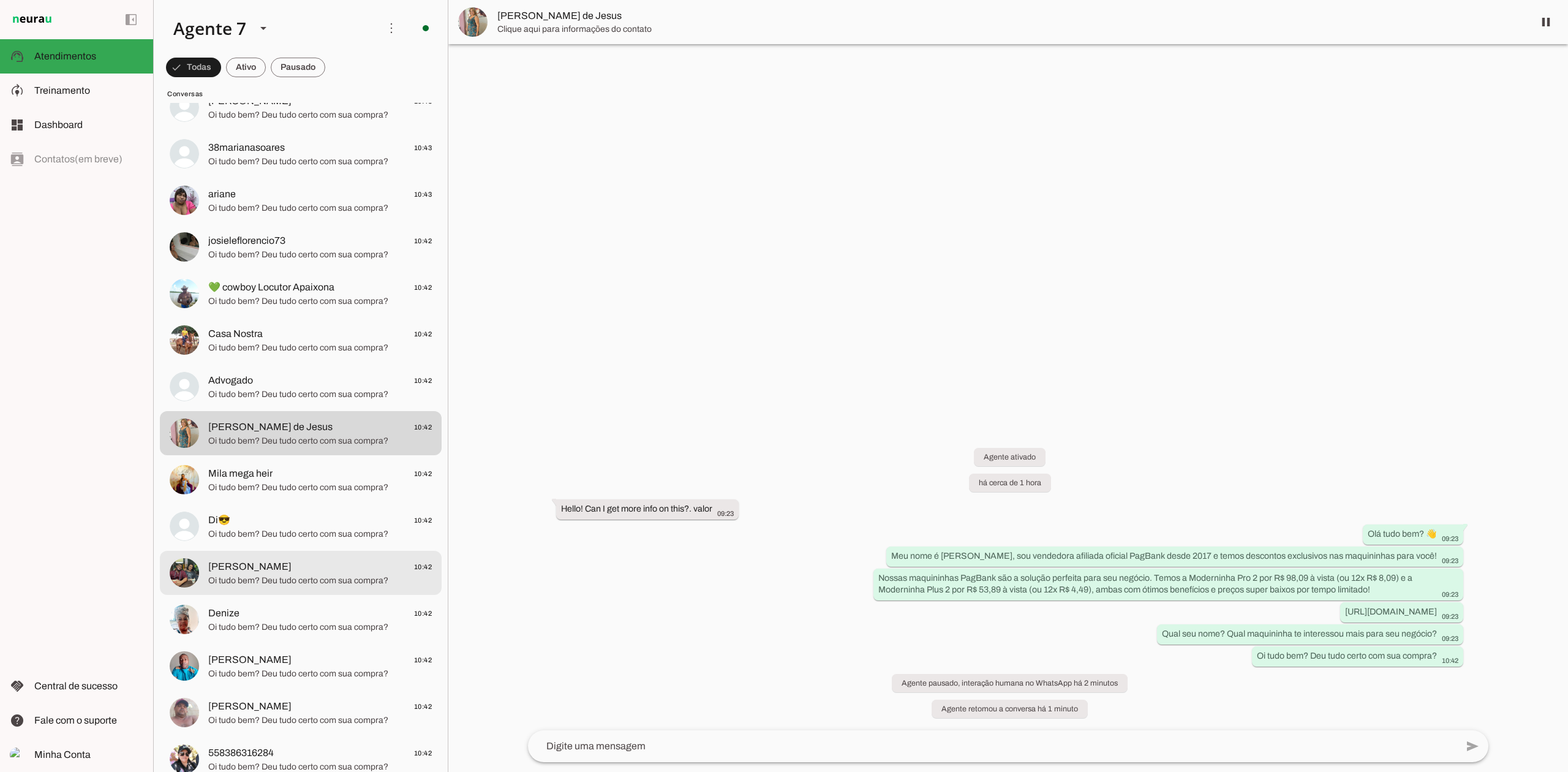
scroll to position [572, 0]
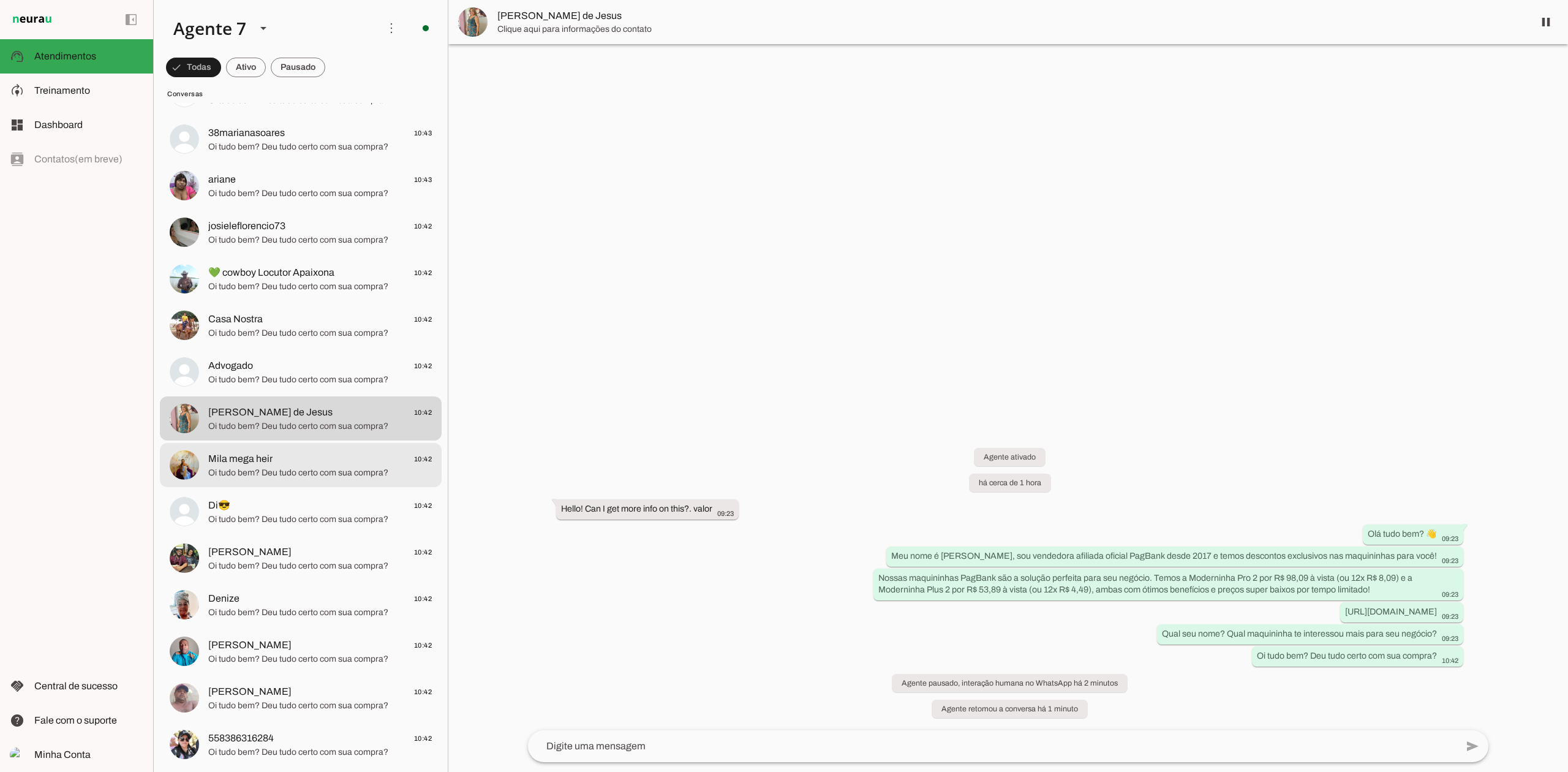
click at [344, 474] on span "Oi tudo bem? Deu tudo certo com sua compra?" at bounding box center [319, 473] width 224 height 12
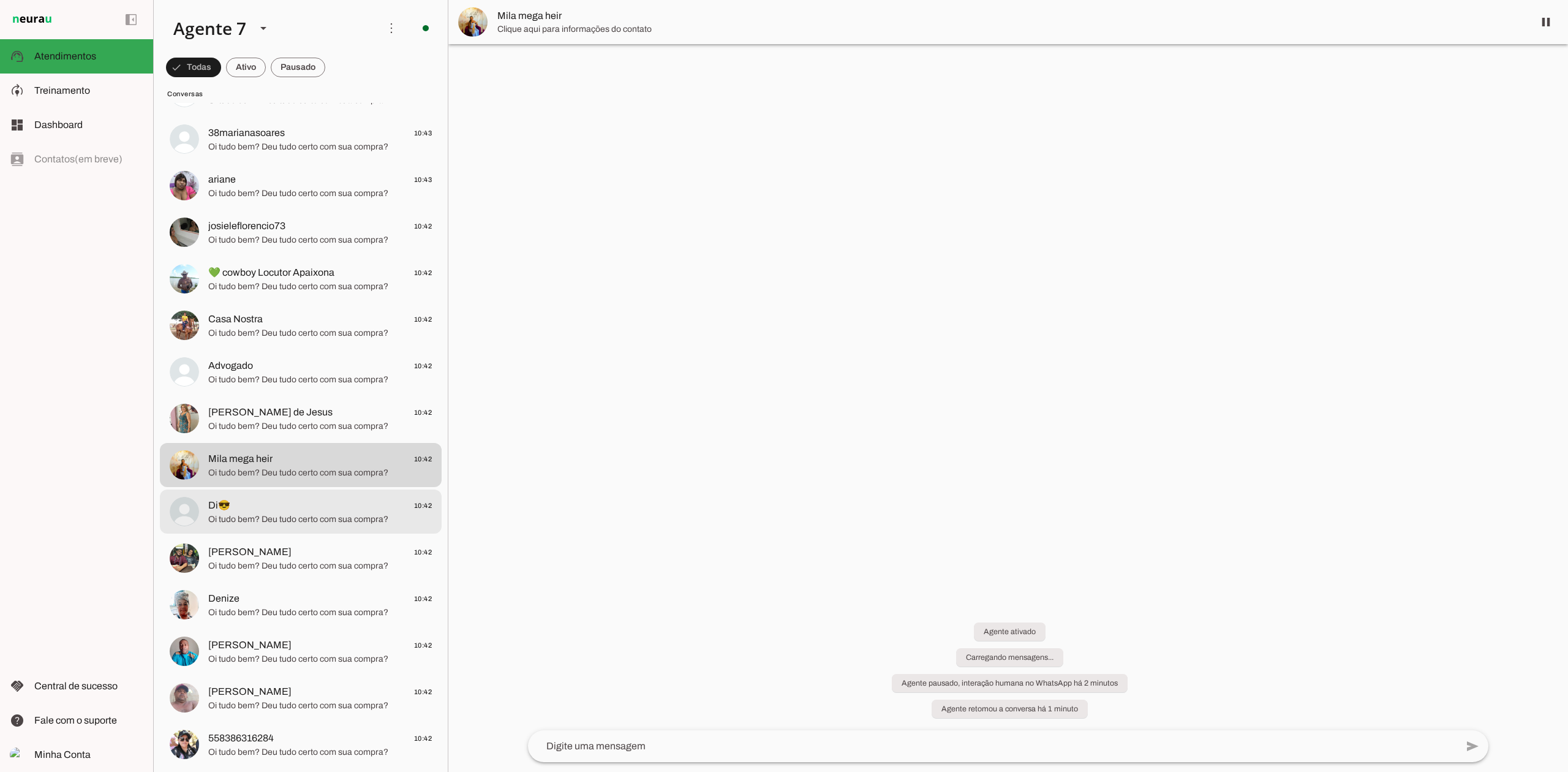
click at [342, 507] on span "Di😎 10:42" at bounding box center [319, 506] width 224 height 15
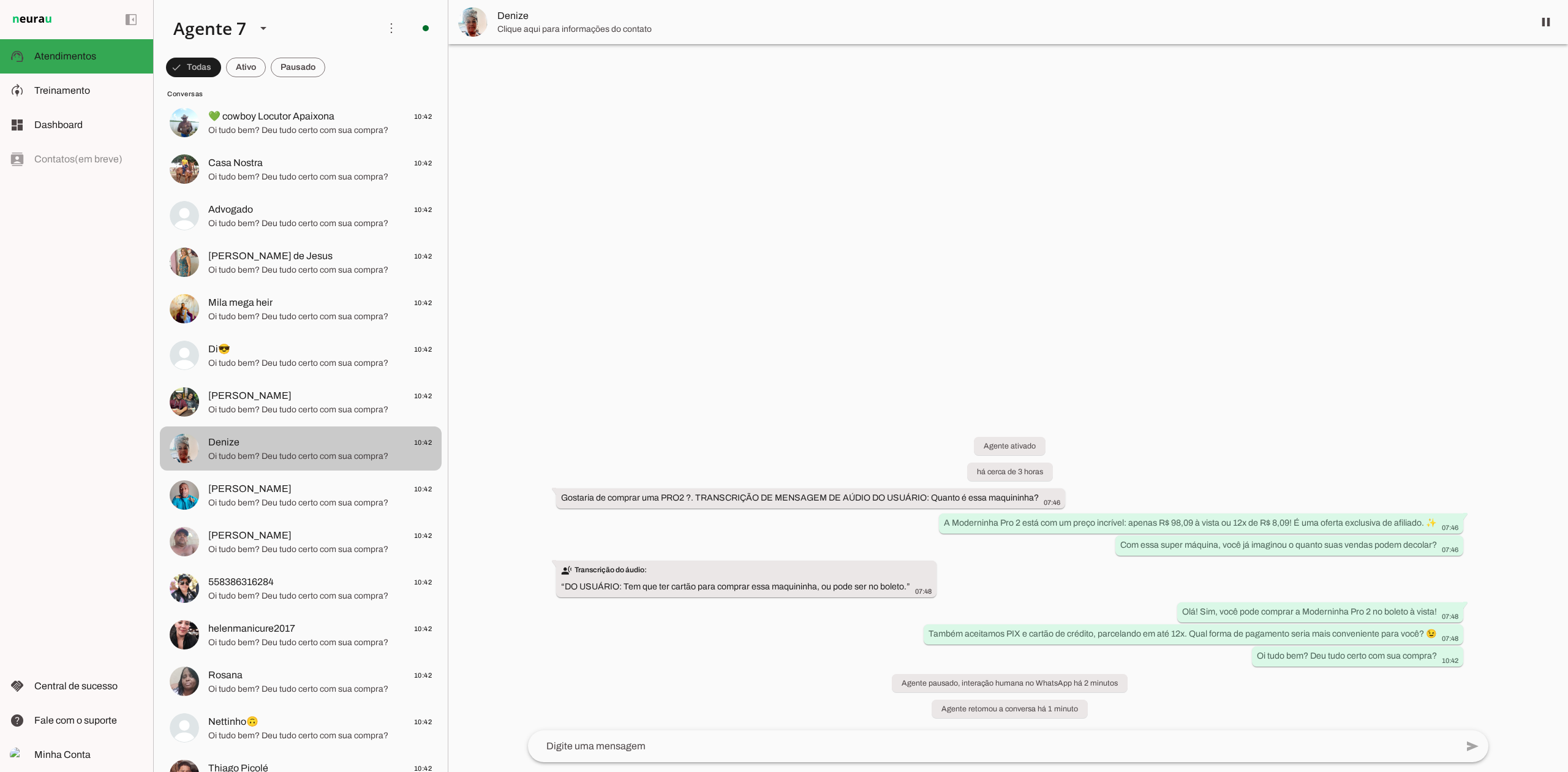
scroll to position [735, 0]
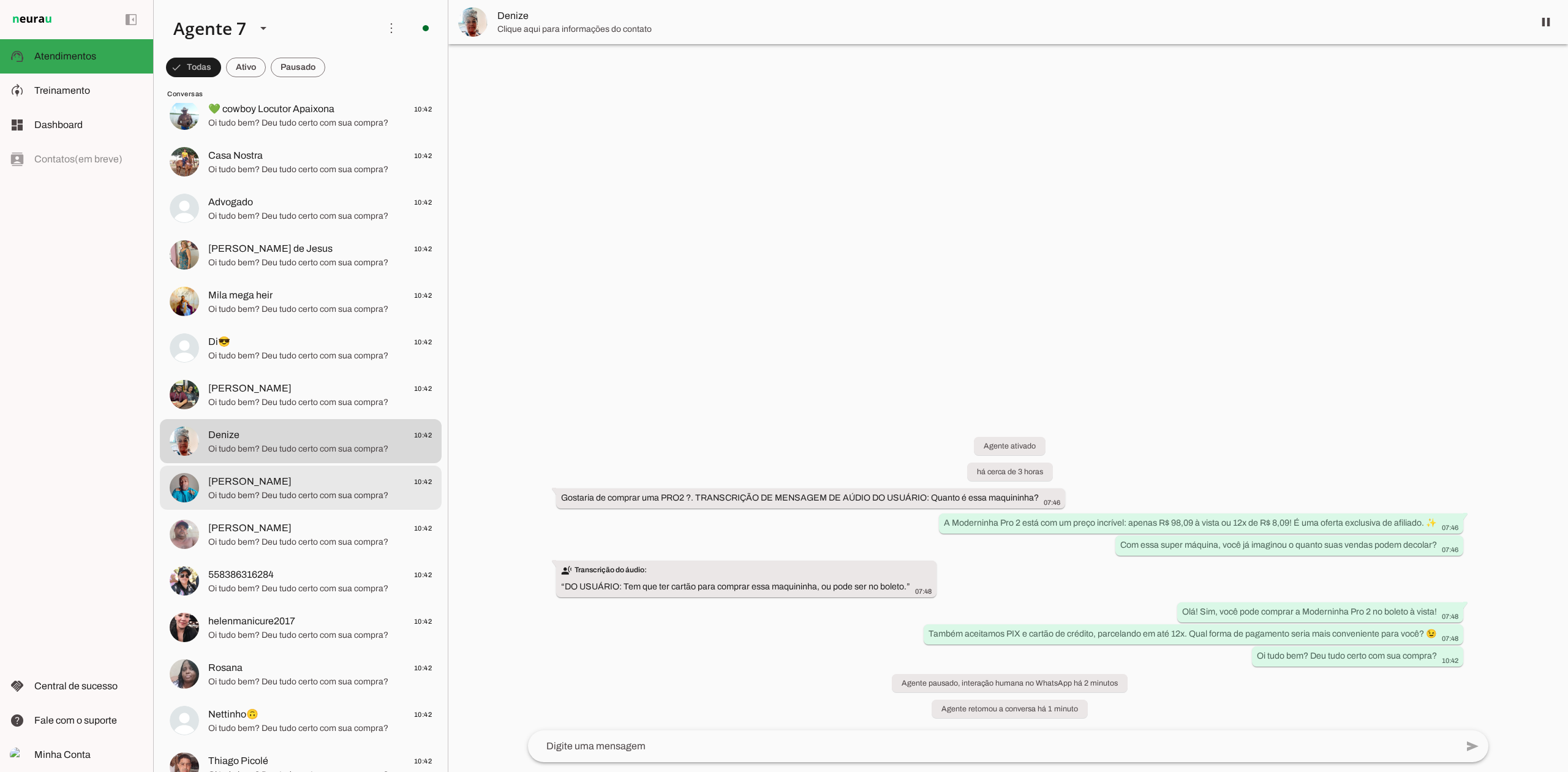
click at [295, 482] on span "[PERSON_NAME] 10:42" at bounding box center [319, 482] width 224 height 15
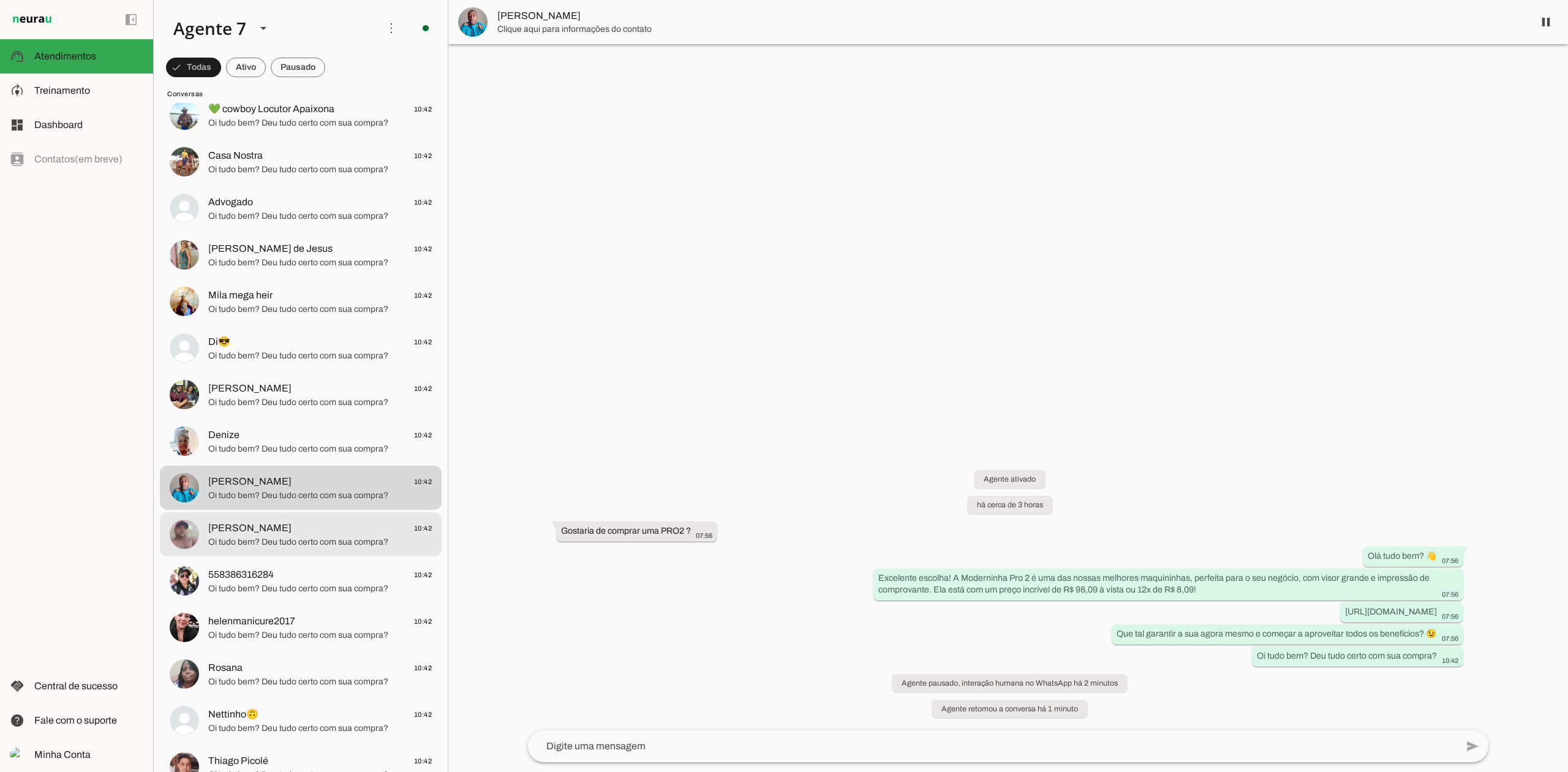
click at [316, 539] on span "Oi tudo bem? Deu tudo certo com sua compra?" at bounding box center [319, 542] width 224 height 12
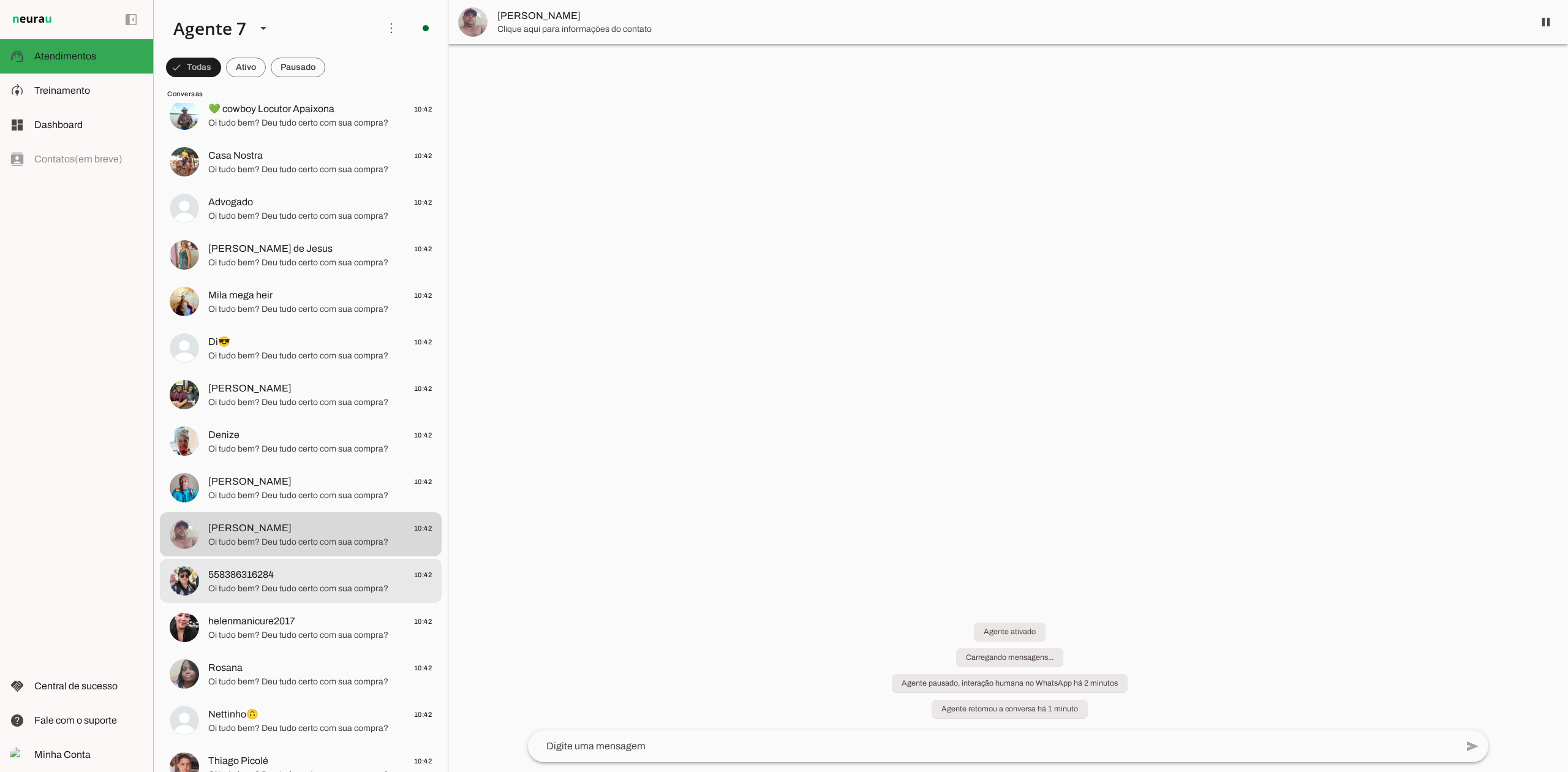
click at [315, 584] on span "Oi tudo bem? Deu tudo certo com sua compra?" at bounding box center [319, 589] width 224 height 12
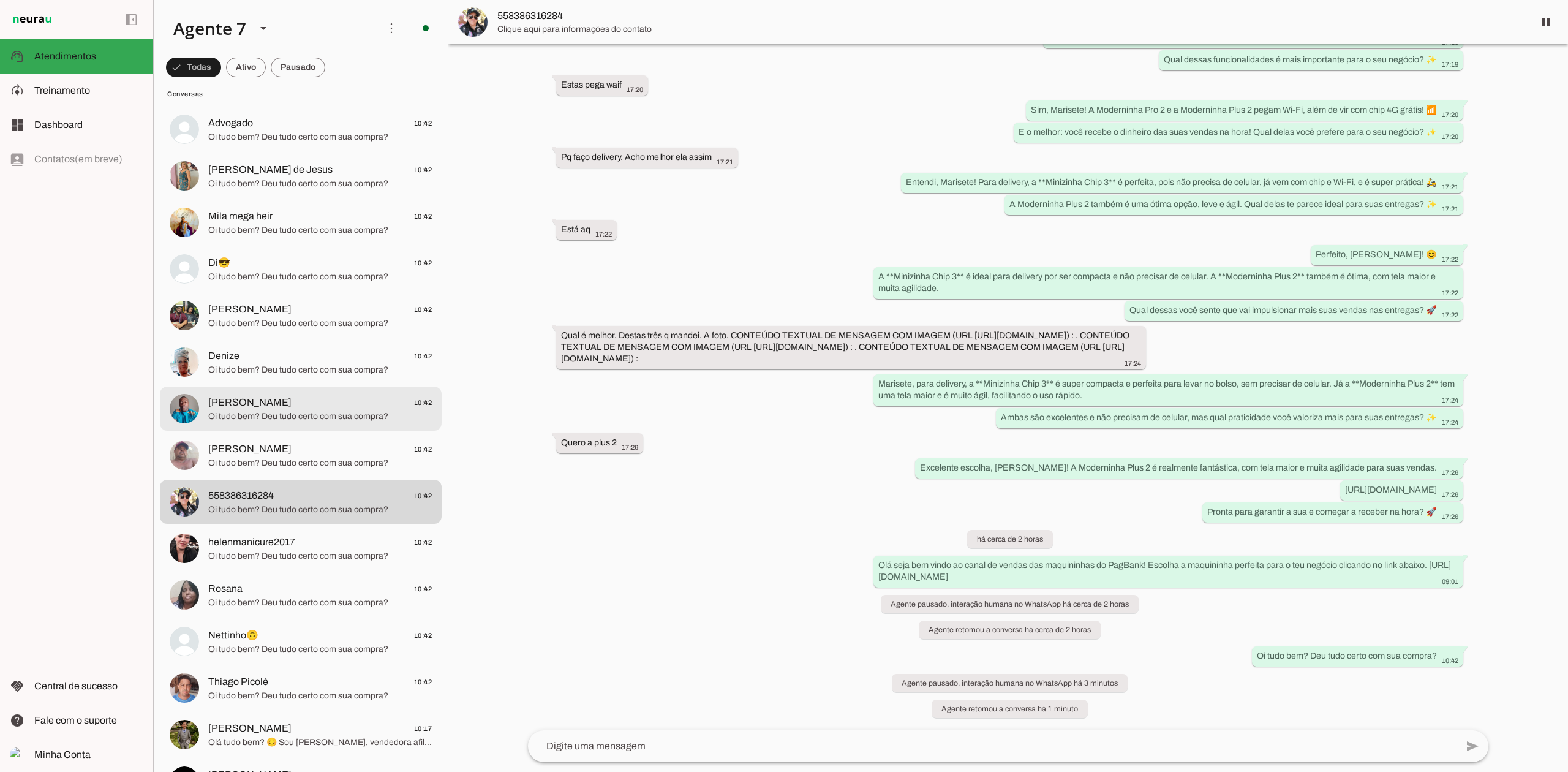
scroll to position [817, 0]
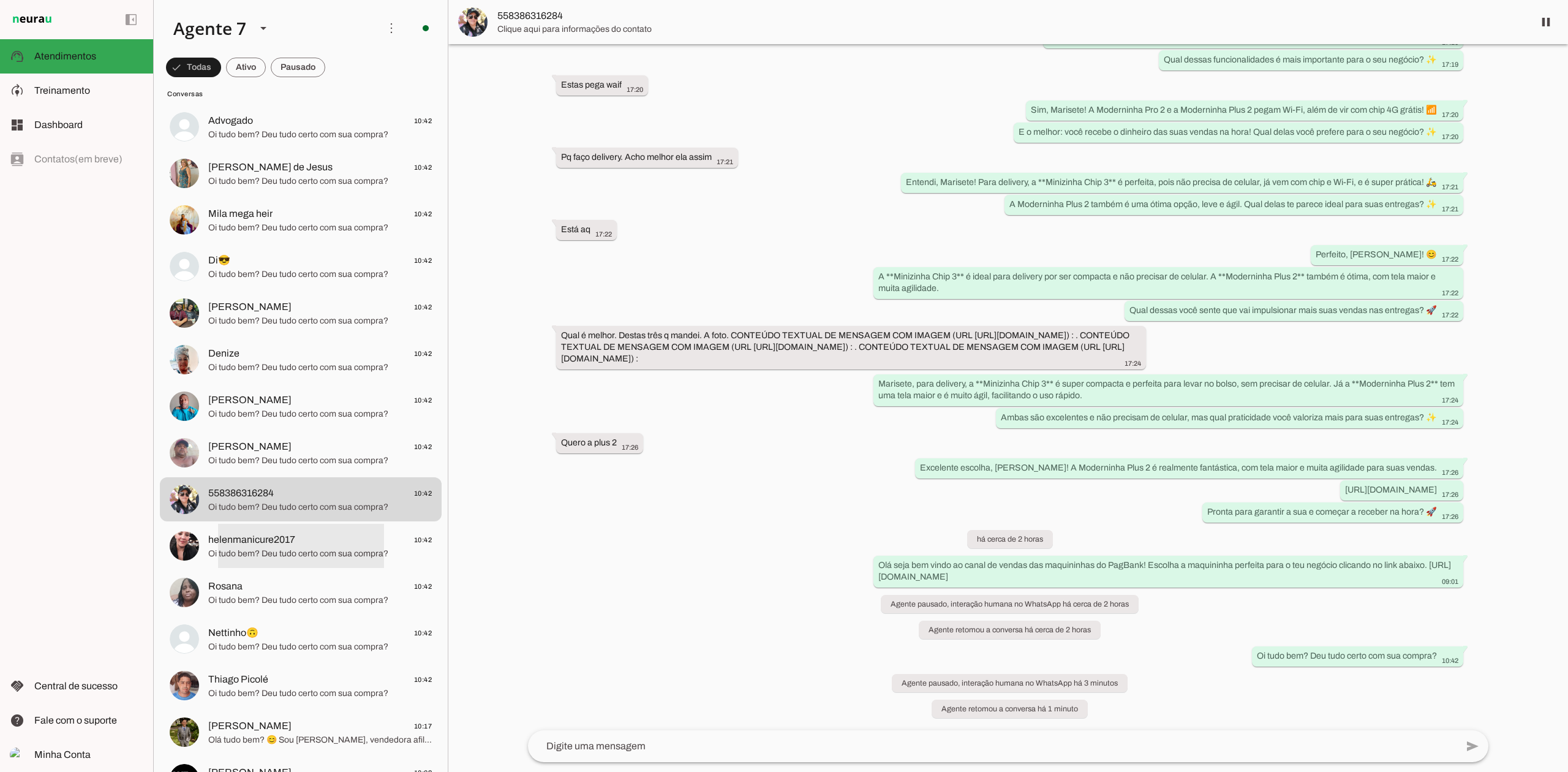
click at [304, 539] on span "helenmanicure2017 10:42" at bounding box center [319, 540] width 224 height 15
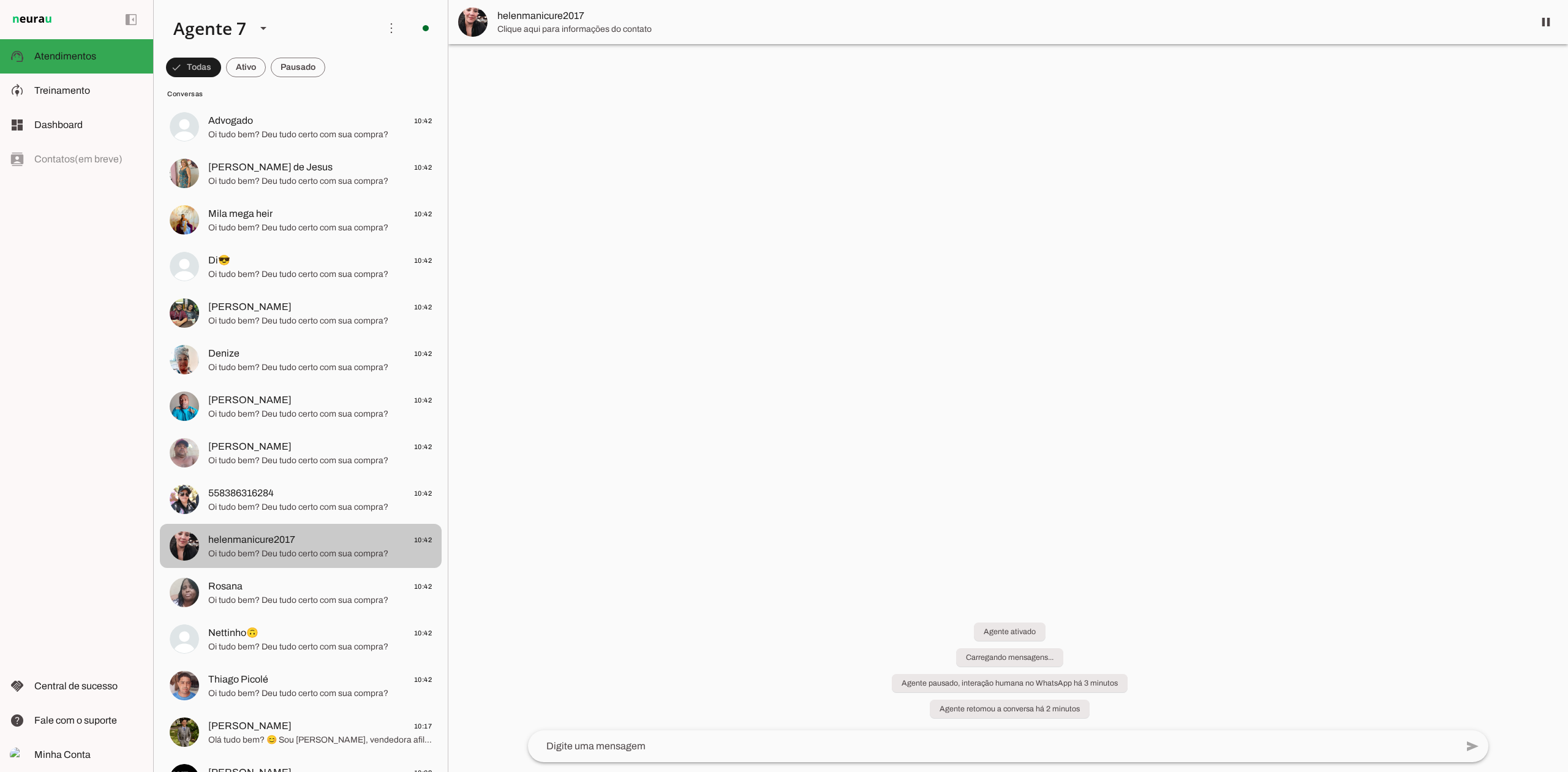
click at [307, 604] on span "Oi tudo bem? Deu tudo certo com sua compra?" at bounding box center [319, 601] width 224 height 12
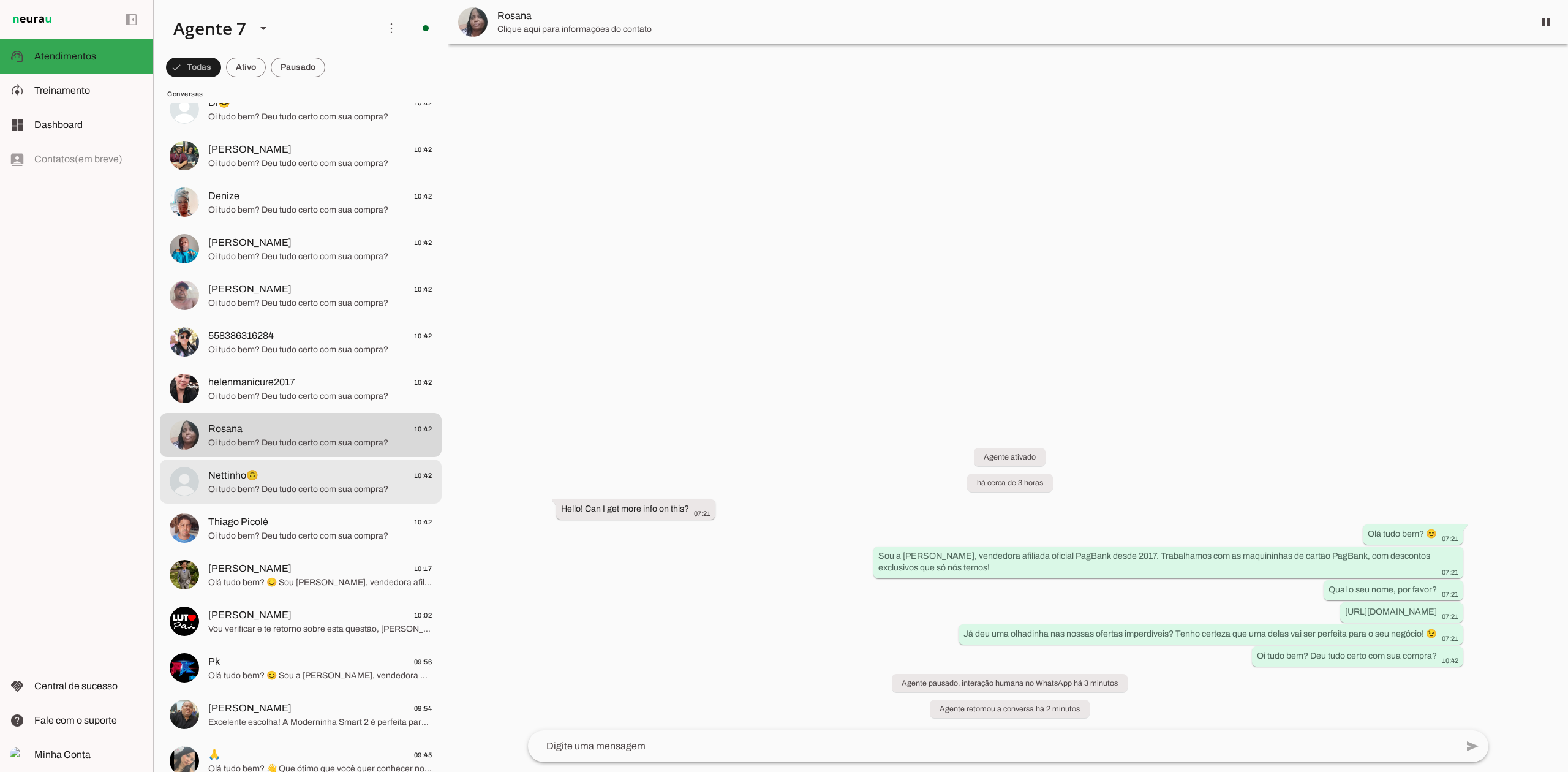
scroll to position [1062, 0]
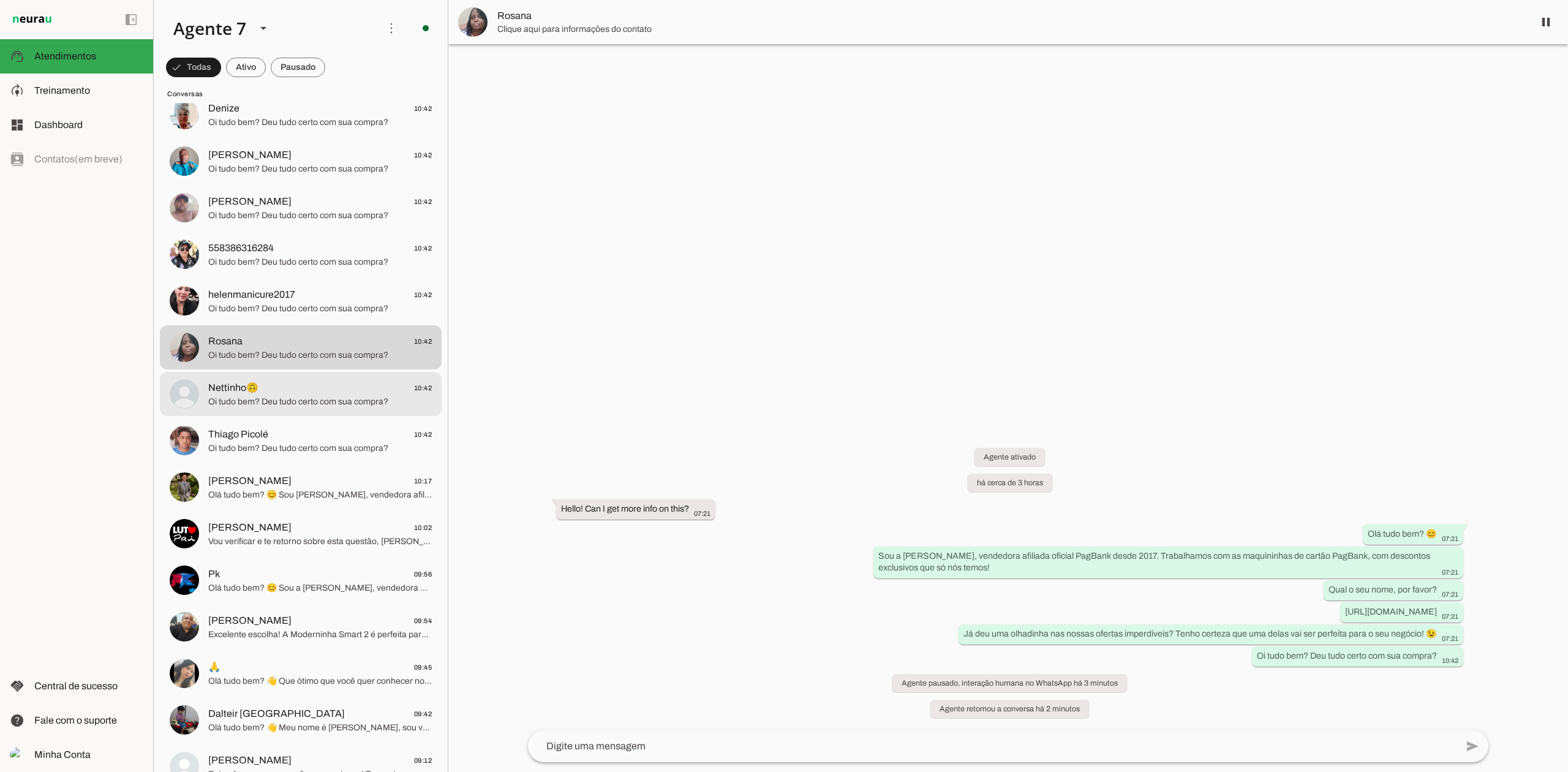
click at [351, 390] on span "Nettinho🙃 10:42" at bounding box center [319, 388] width 224 height 15
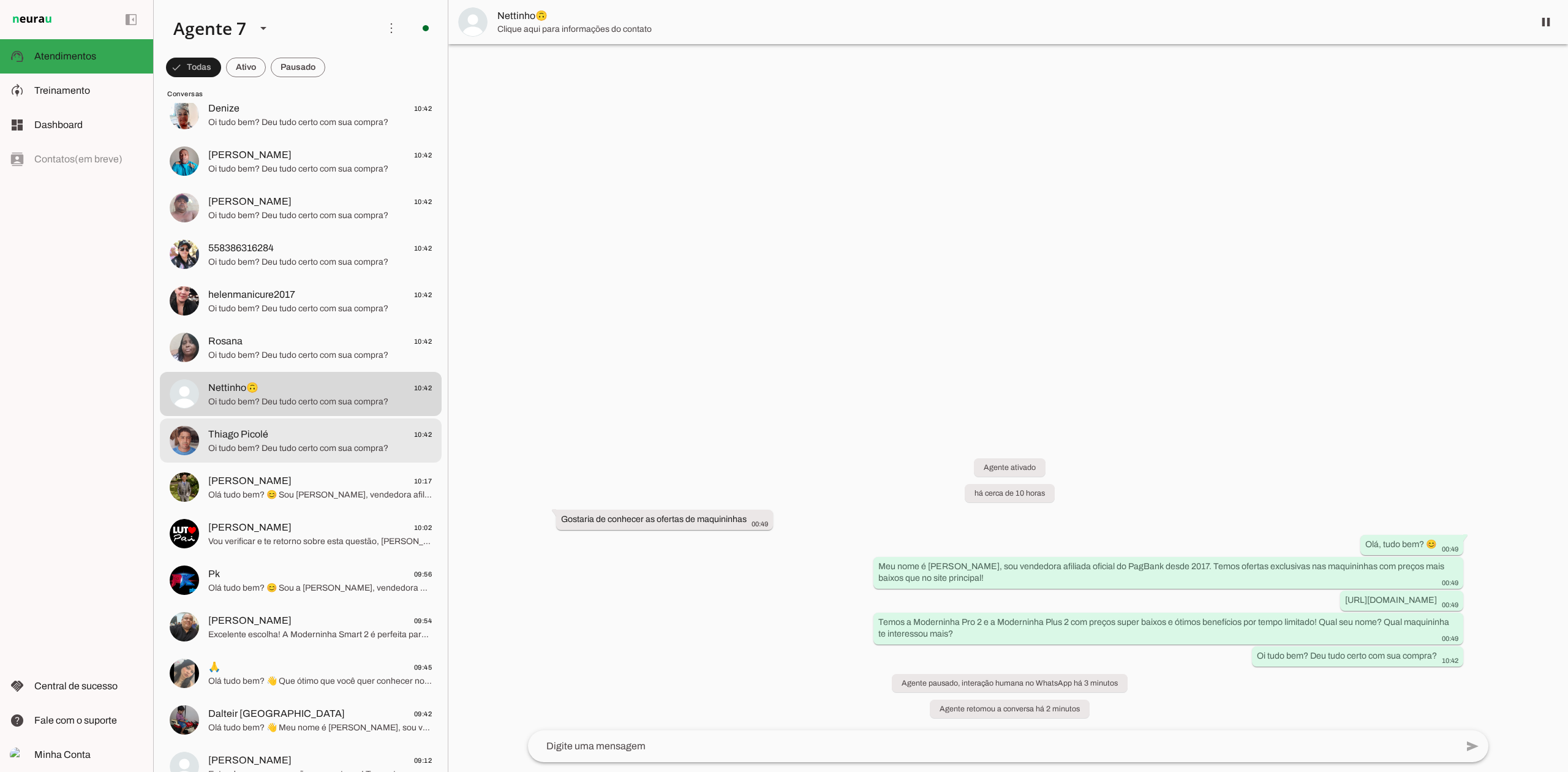
click at [330, 446] on span "Oi tudo bem? Deu tudo certo com sua compra?" at bounding box center [319, 448] width 224 height 12
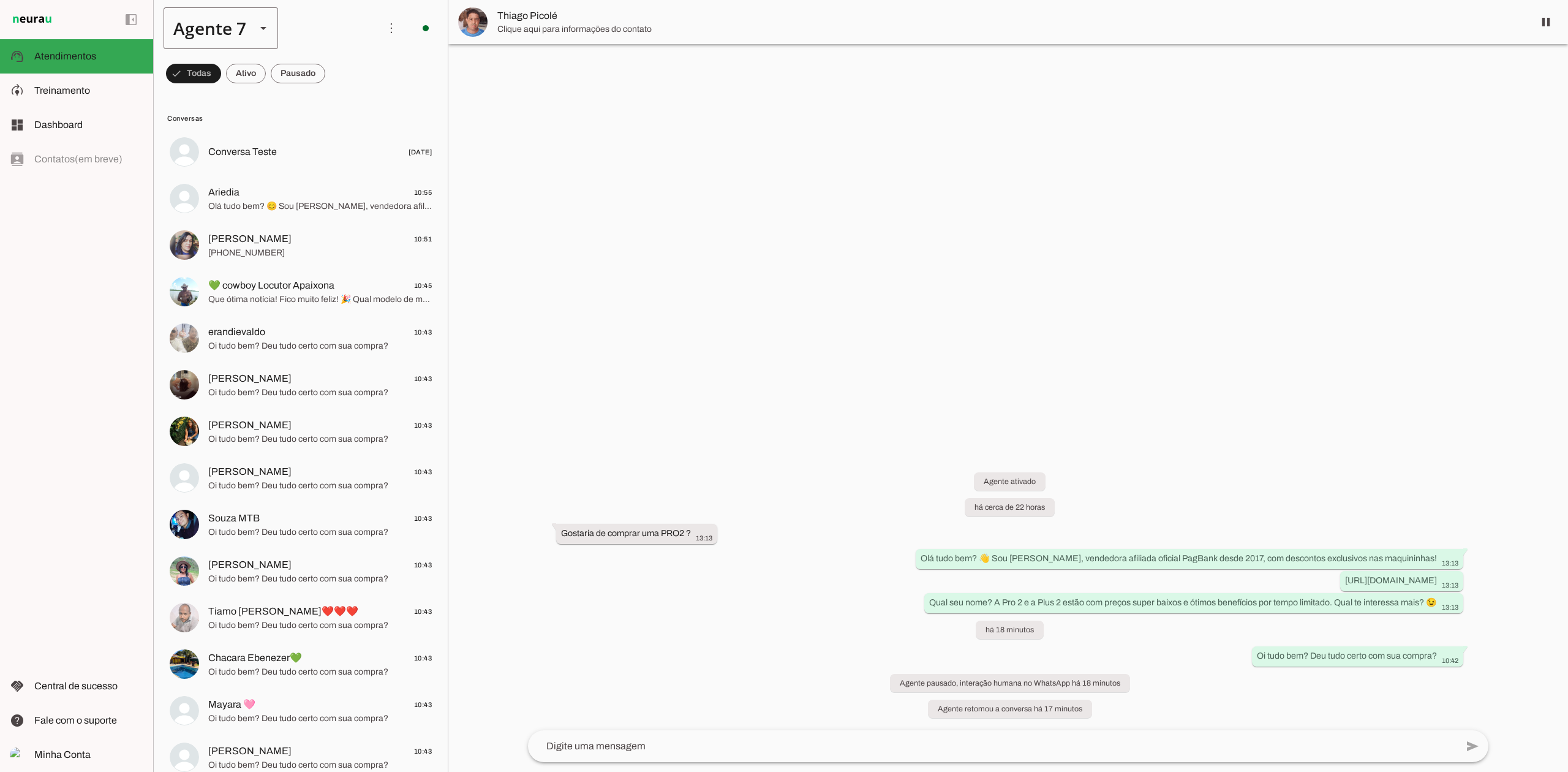
click at [265, 28] on icon at bounding box center [263, 28] width 6 height 3
click at [337, 71] on slot at bounding box center [384, 79] width 94 height 15
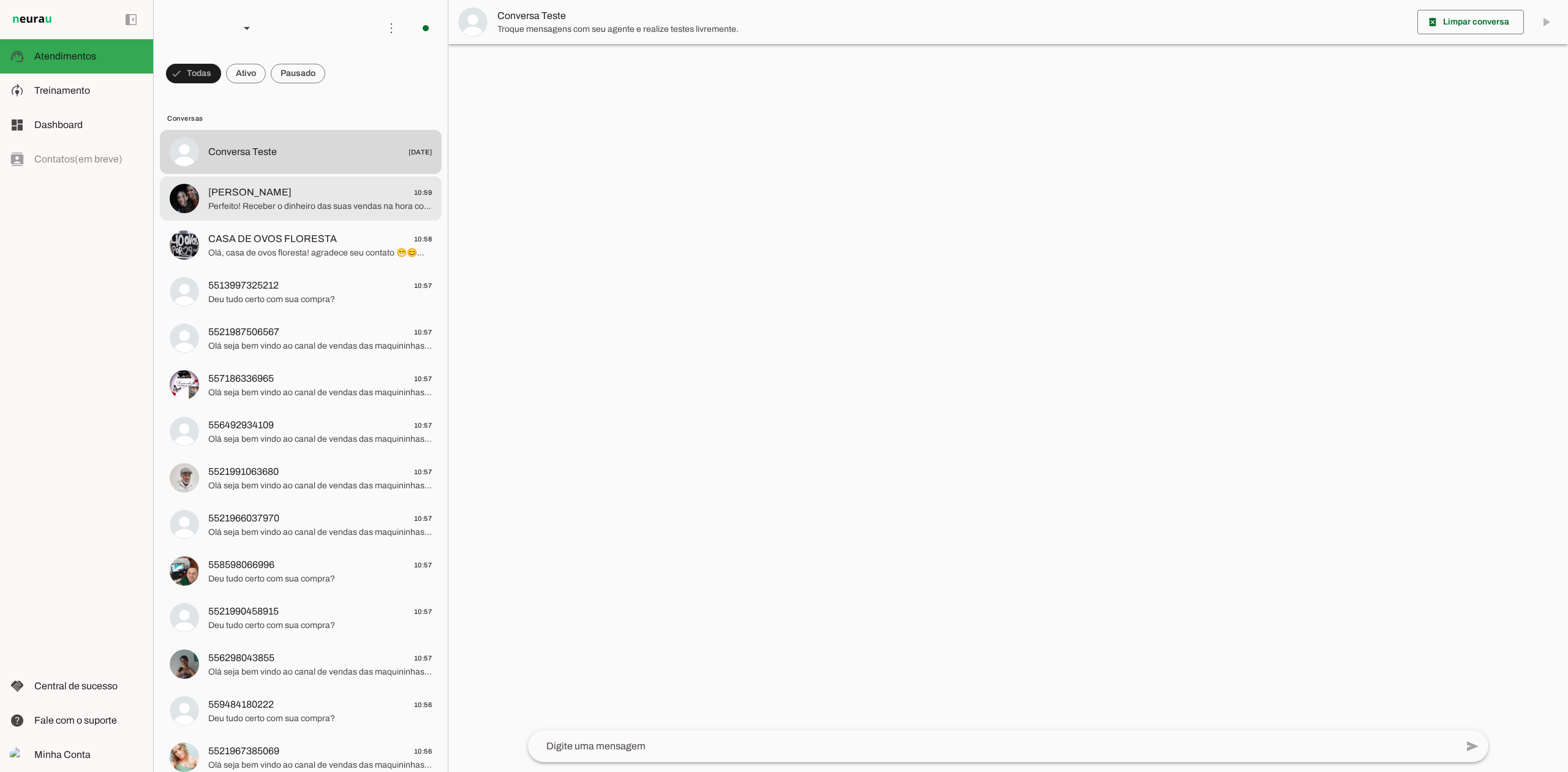
click at [269, 174] on md-item "Marcia 10:59 Perfeito! Receber o dinheiro das suas vendas na hora com a Moderni…" at bounding box center [301, 152] width 282 height 44
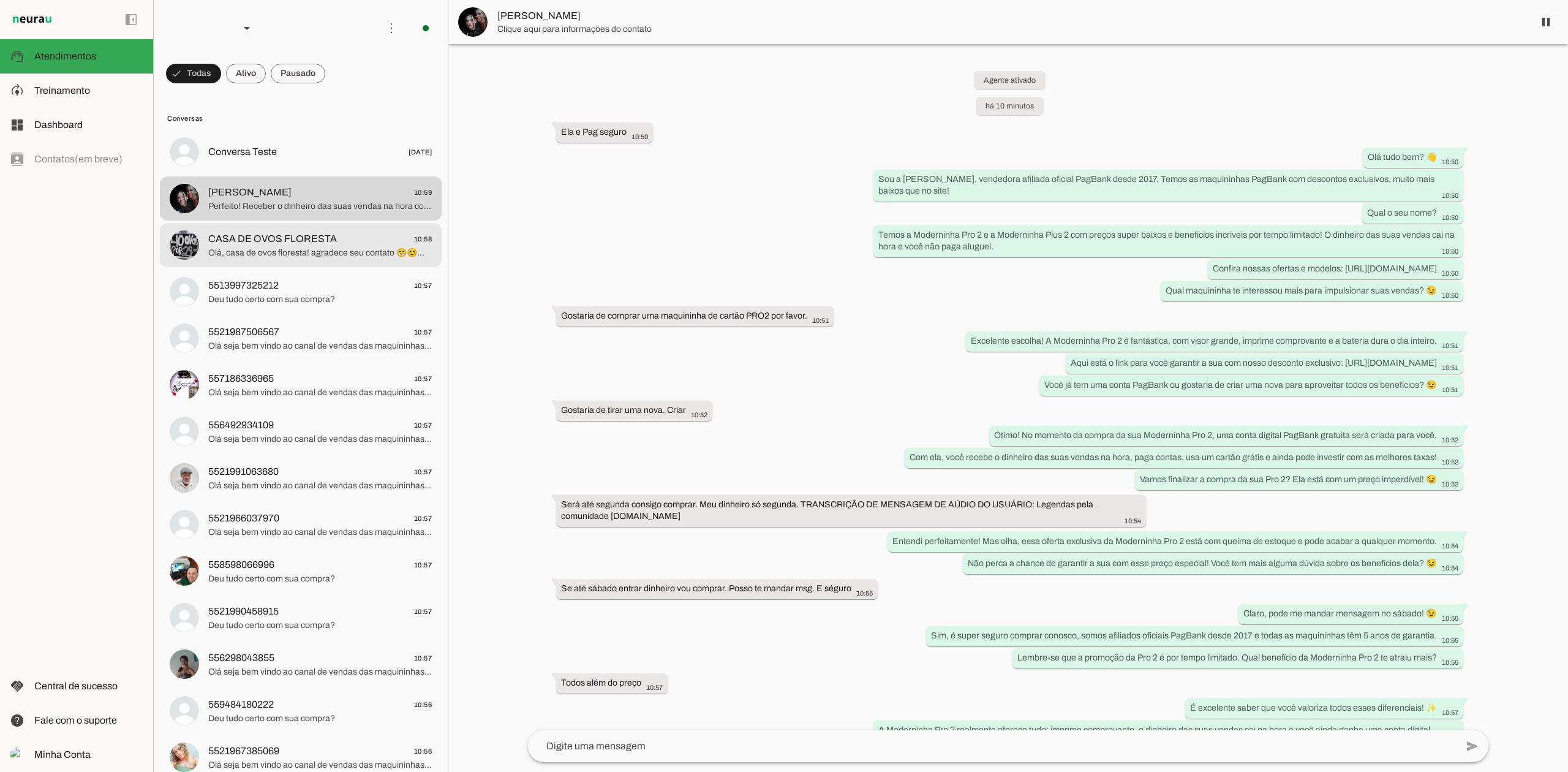
scroll to position [209, 0]
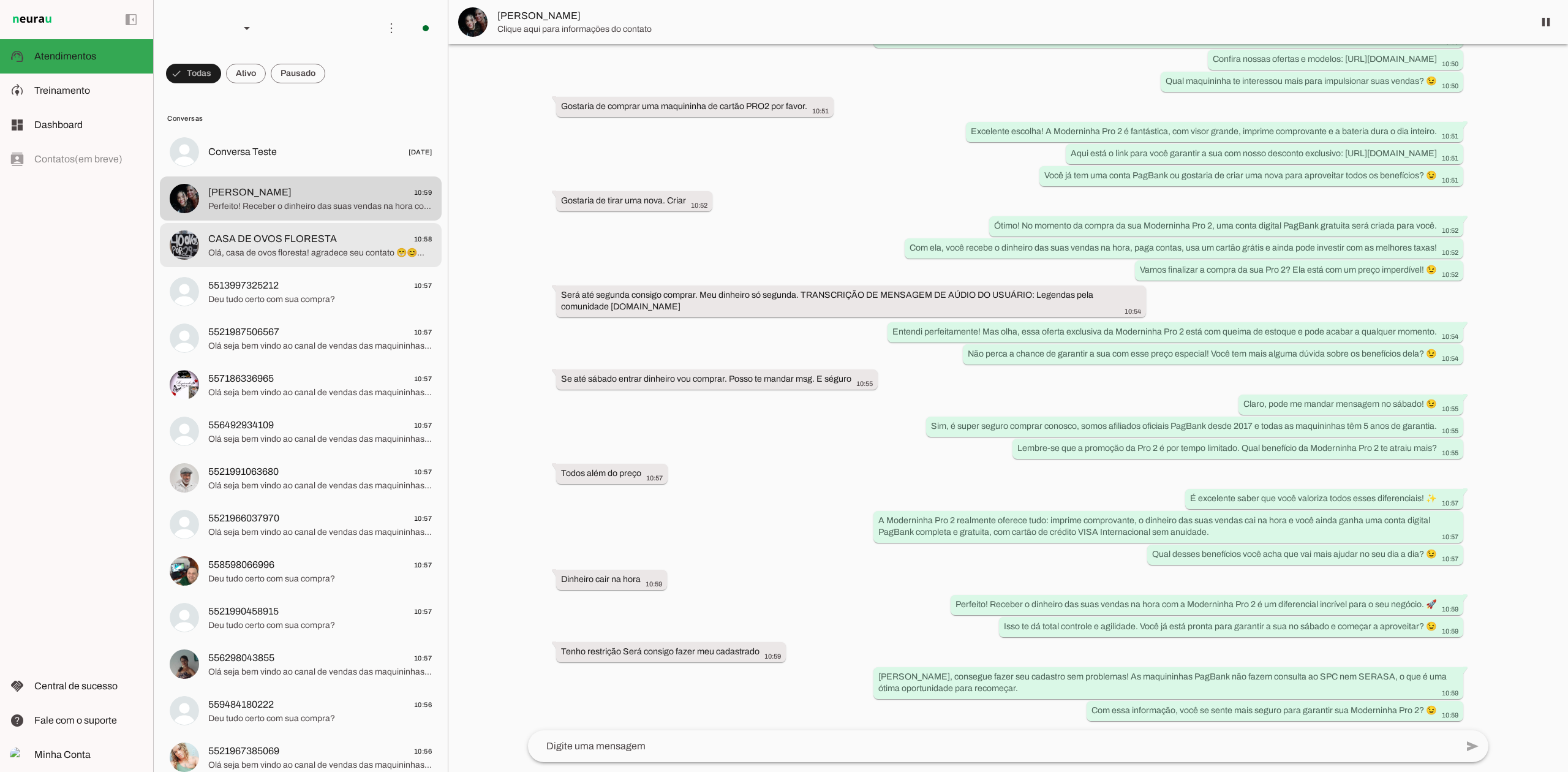
click at [275, 255] on span "Olá, casa de ovos floresta! agradece seu contato 😁😊🐣🐓🐔 loja aberta, segunda fei…" at bounding box center [319, 253] width 224 height 12
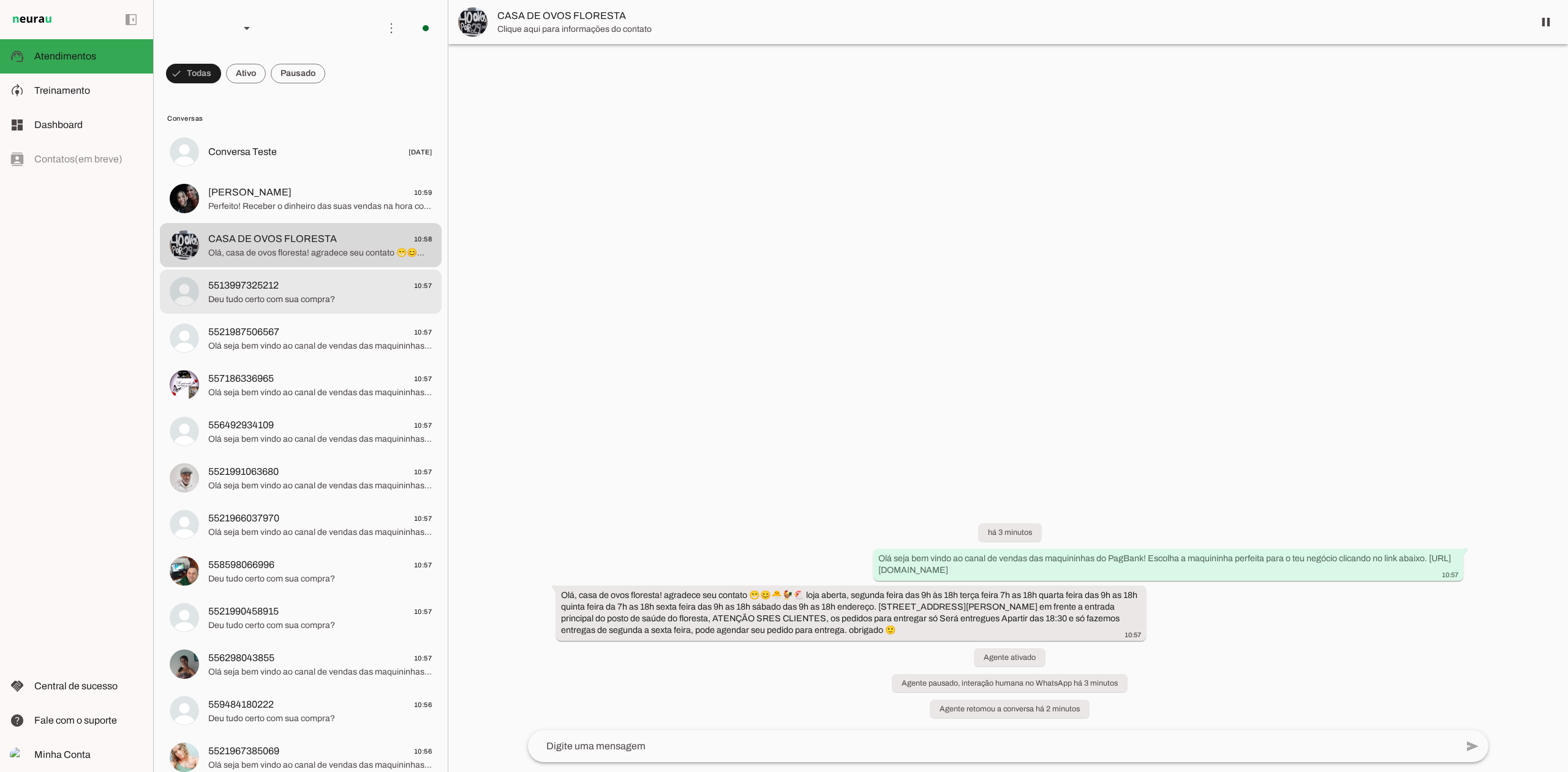
click at [285, 300] on span "Deu tudo certo com sua compra?" at bounding box center [319, 299] width 224 height 12
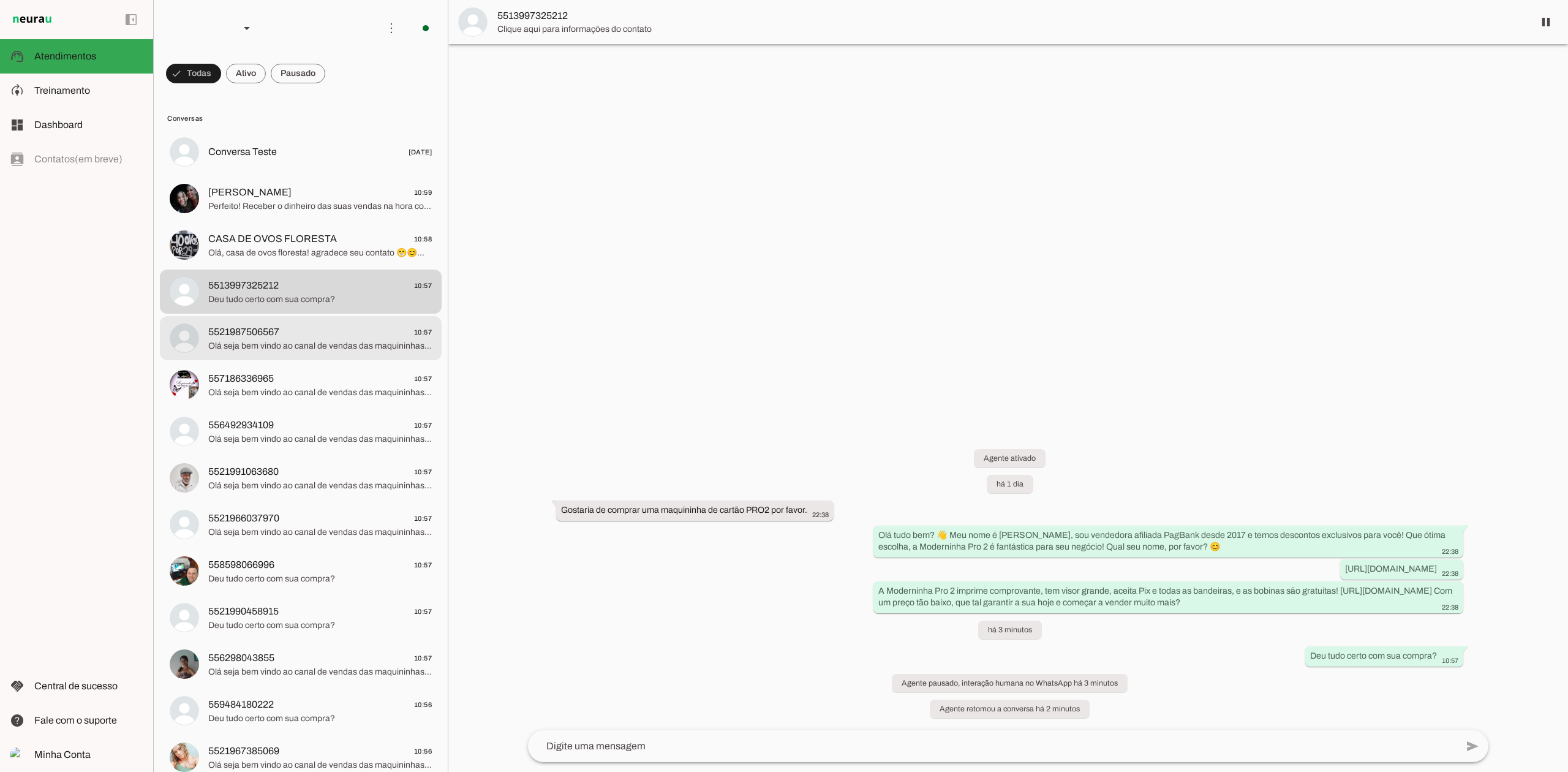
click at [276, 334] on span "5521987506567" at bounding box center [243, 332] width 71 height 15
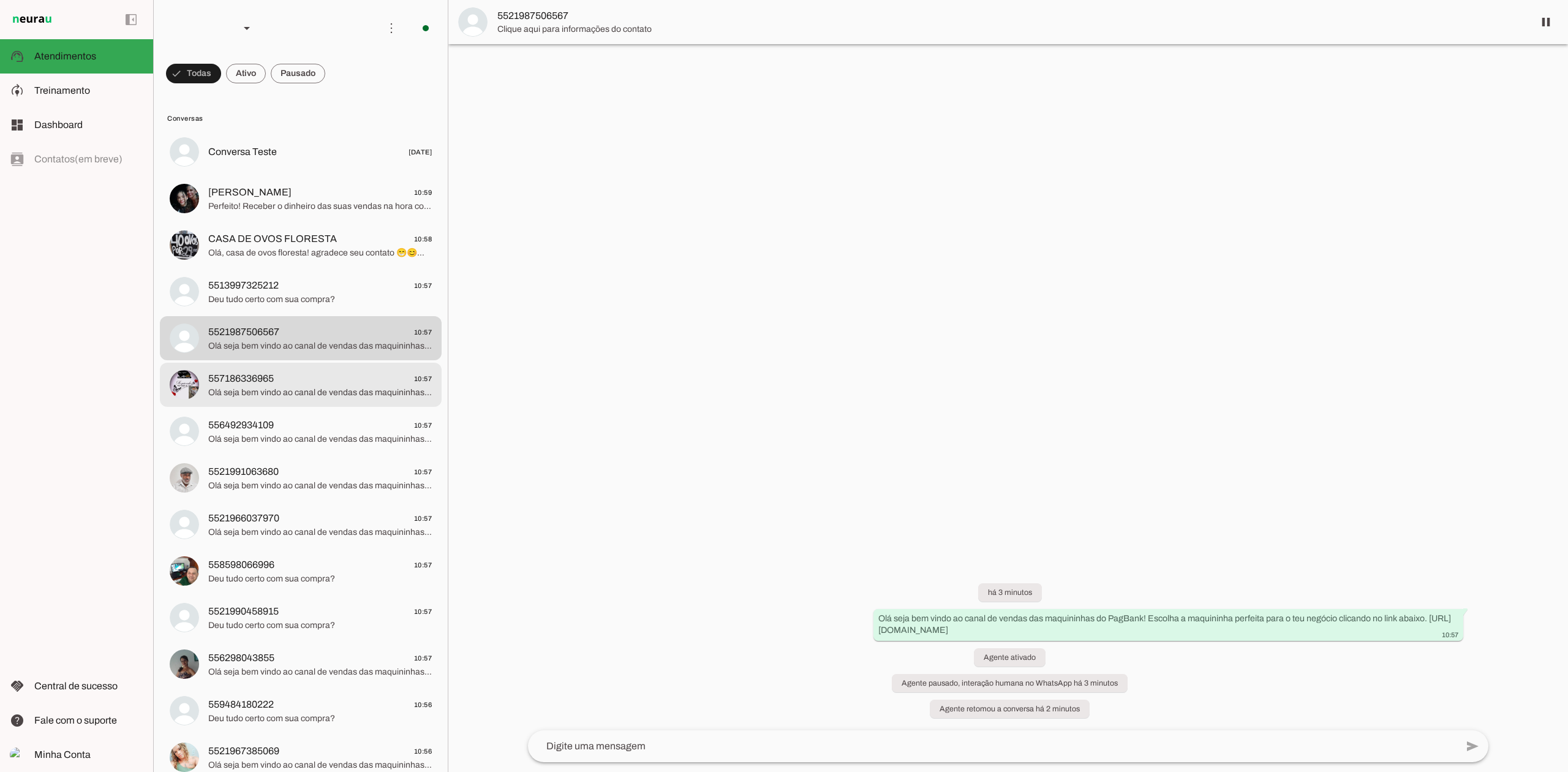
click at [295, 382] on span "557186336965 10:57" at bounding box center [319, 379] width 224 height 15
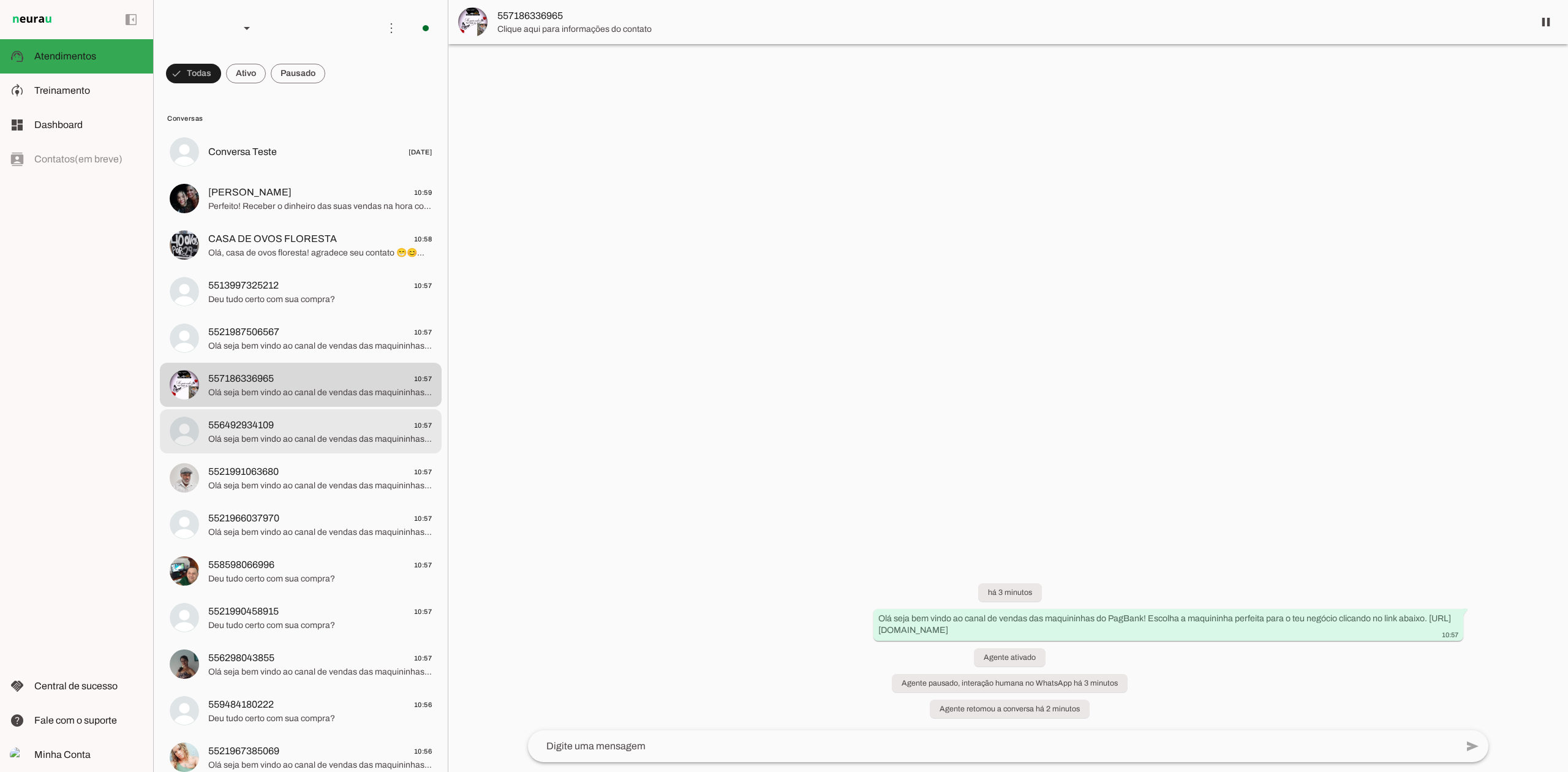
click at [299, 425] on span "556492934109 10:57" at bounding box center [319, 426] width 224 height 15
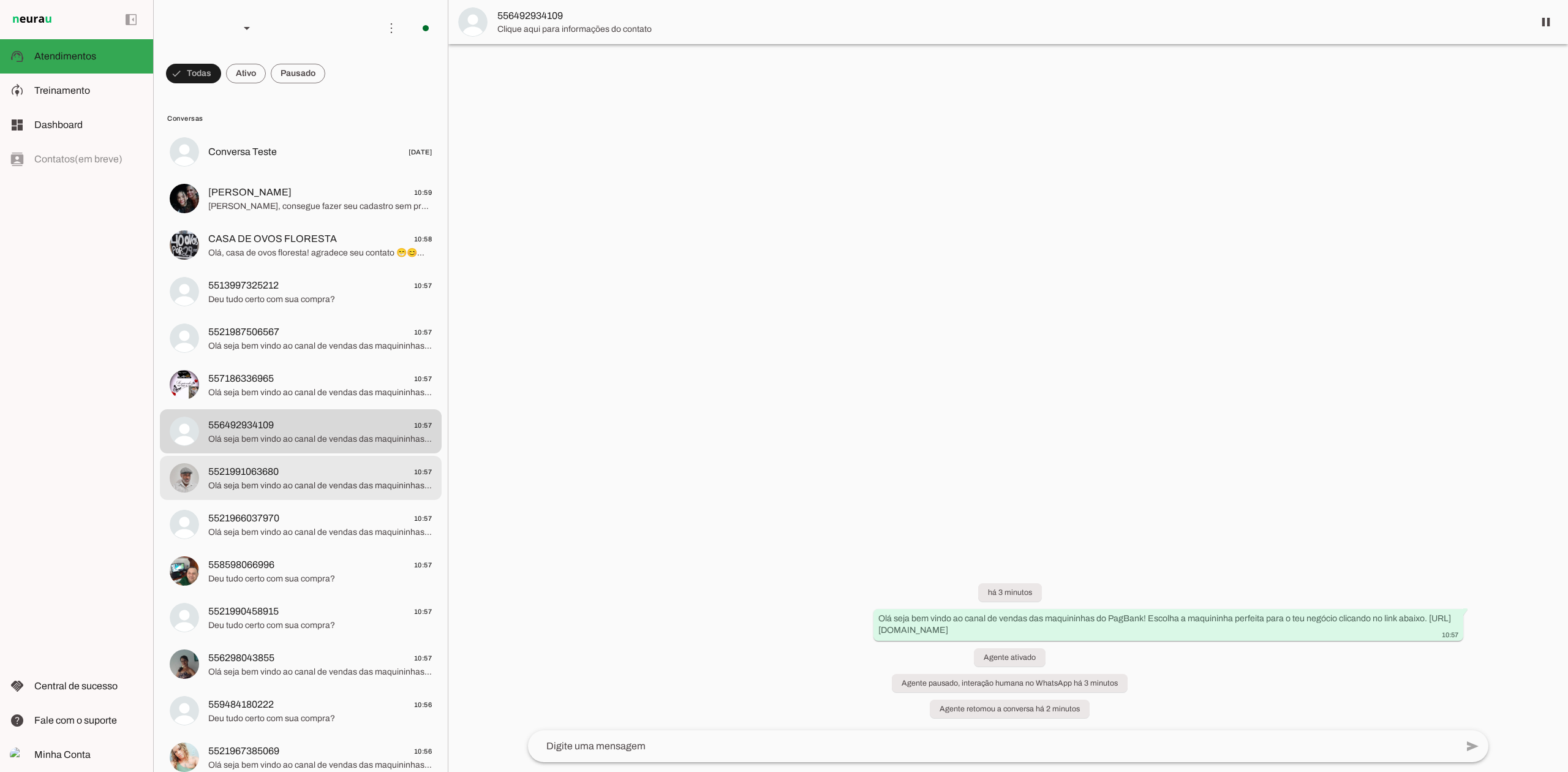
click at [302, 489] on span "Olá seja bem vindo ao canal de vendas das maquininhas do PagBank! Escolha a maq…" at bounding box center [319, 485] width 224 height 12
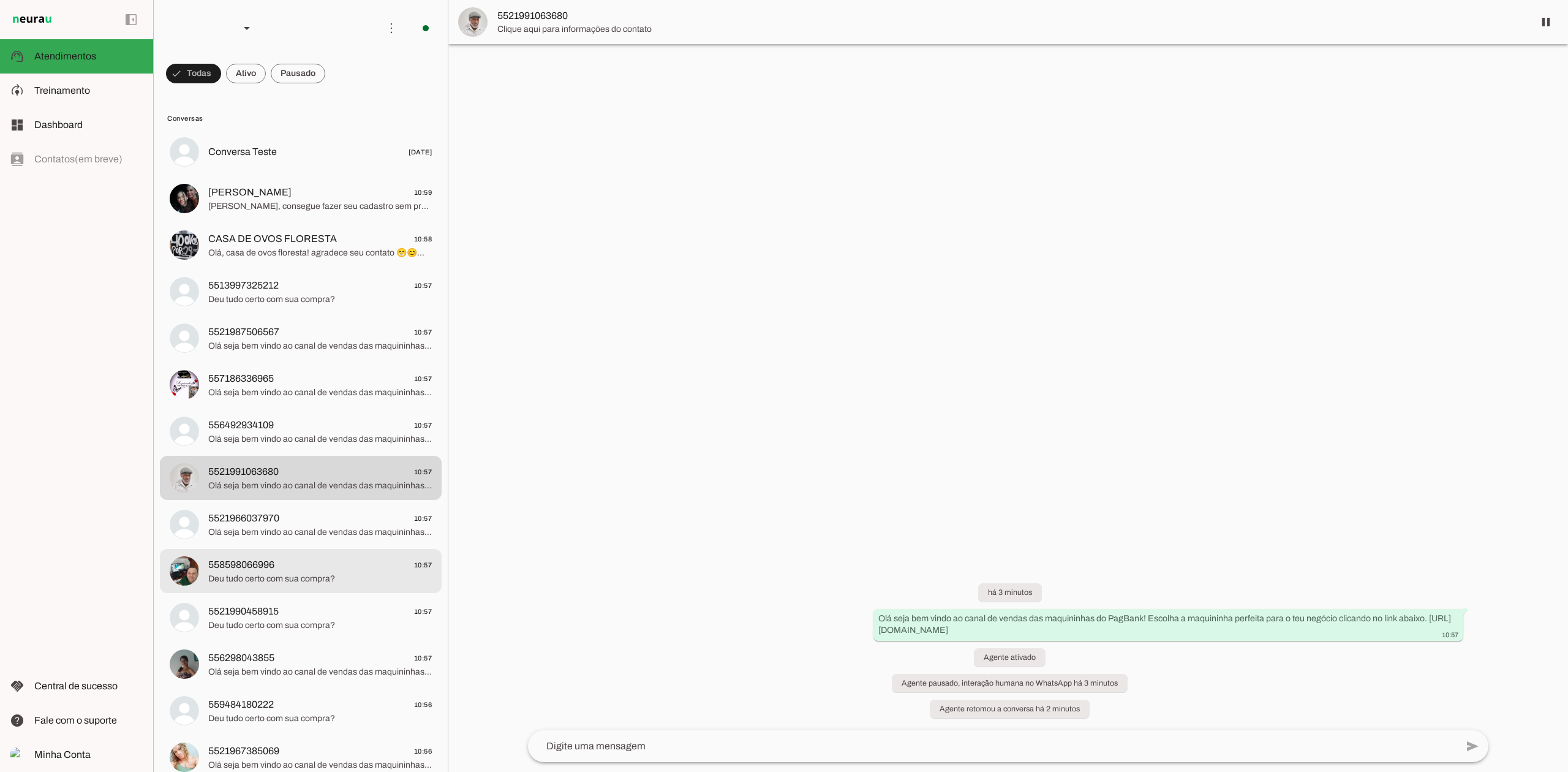
click at [302, 174] on md-item "558598066996 10:57 Deu tudo certo com sua compra?" at bounding box center [301, 152] width 282 height 44
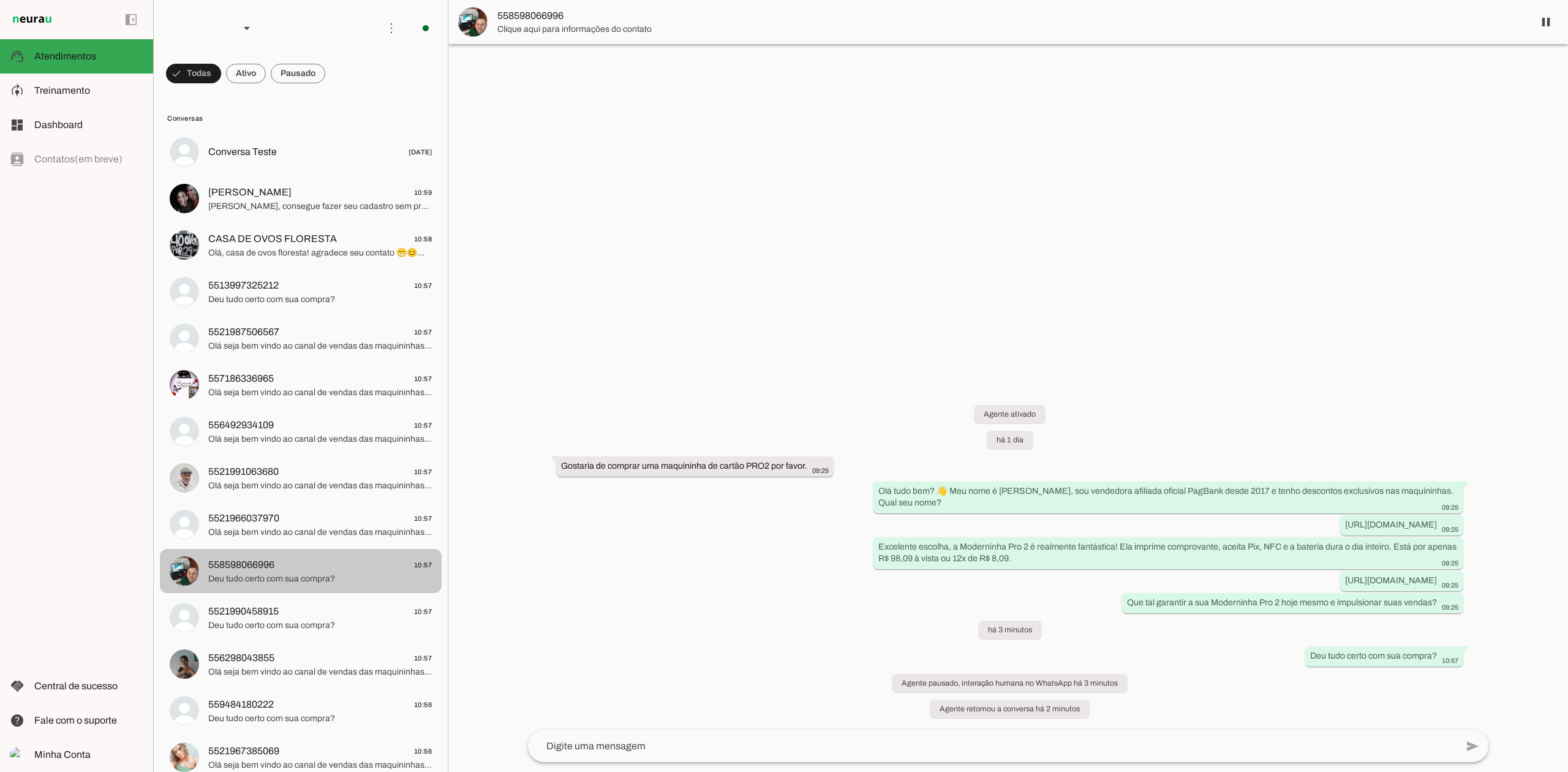
click at [298, 174] on md-item "5521990458915 10:57 Deu tudo certo com sua compra?" at bounding box center [301, 152] width 282 height 44
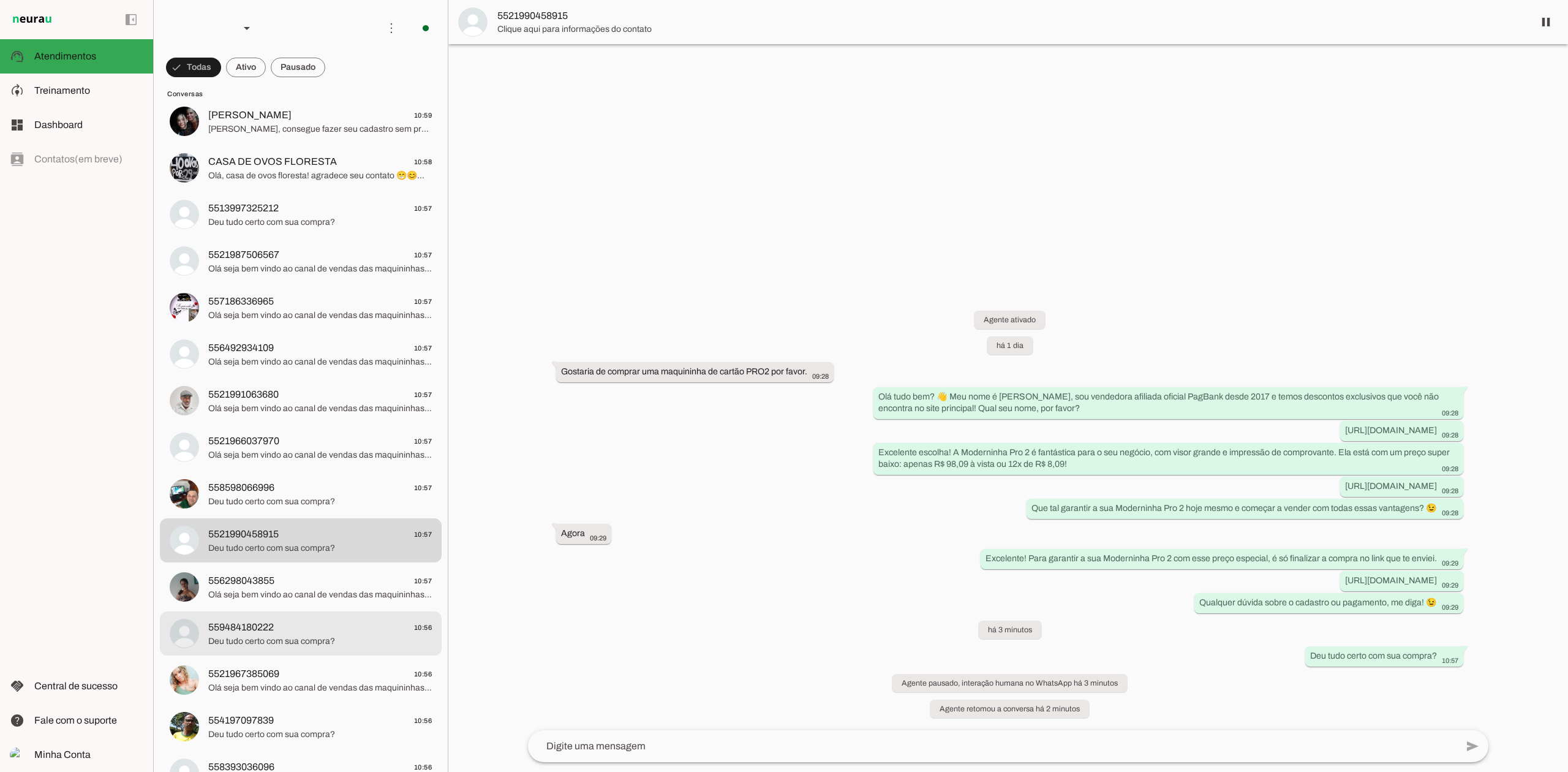
scroll to position [82, 0]
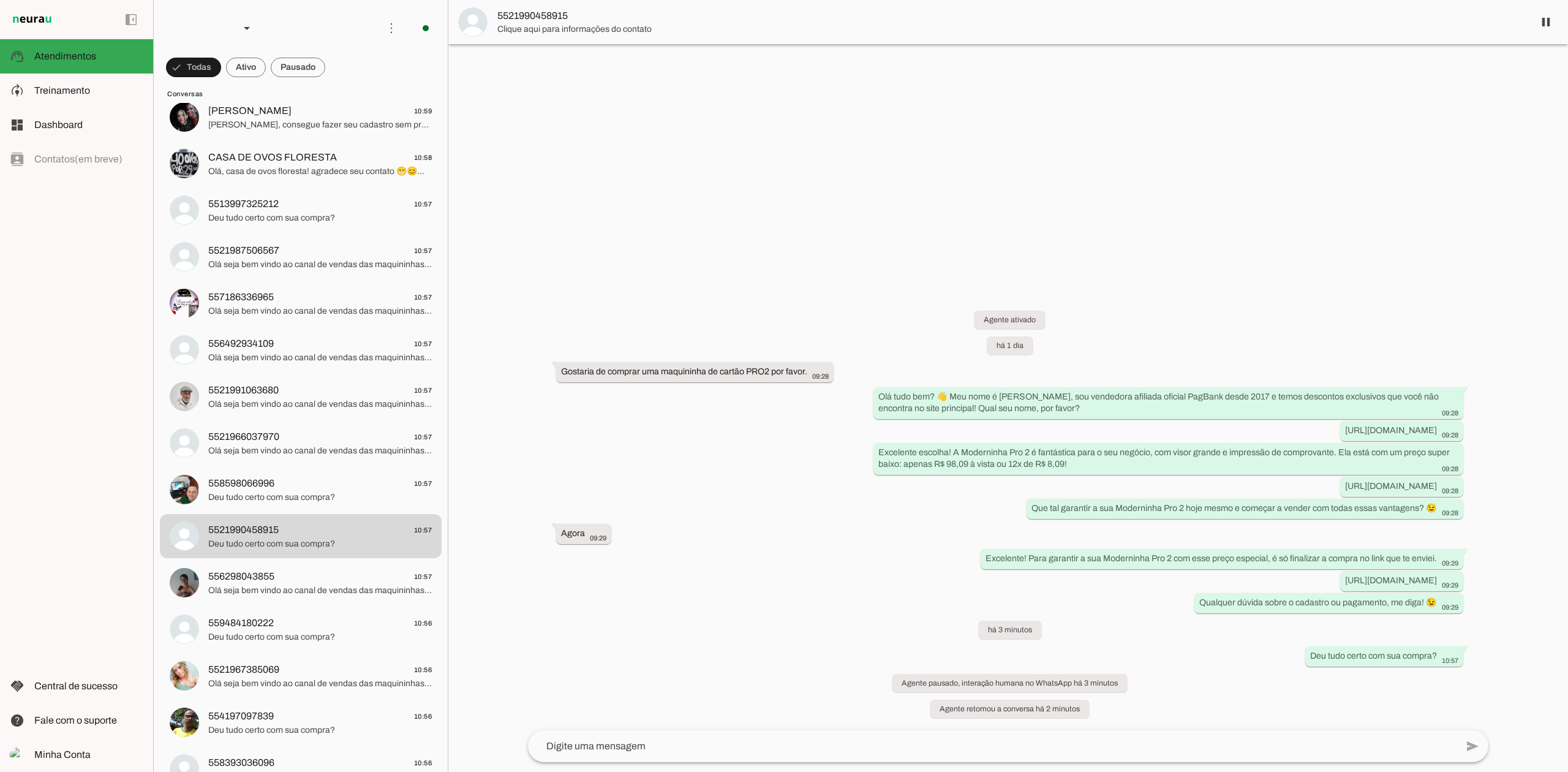
click at [303, 93] on md-item "5521990458915 10:57 Deu tudo certo com sua compra?" at bounding box center [301, 70] width 282 height 44
click at [302, 586] on span "Olá seja bem vindo ao canal de vendas das maquininhas do PagBank! Escolha a maq…" at bounding box center [319, 590] width 224 height 12
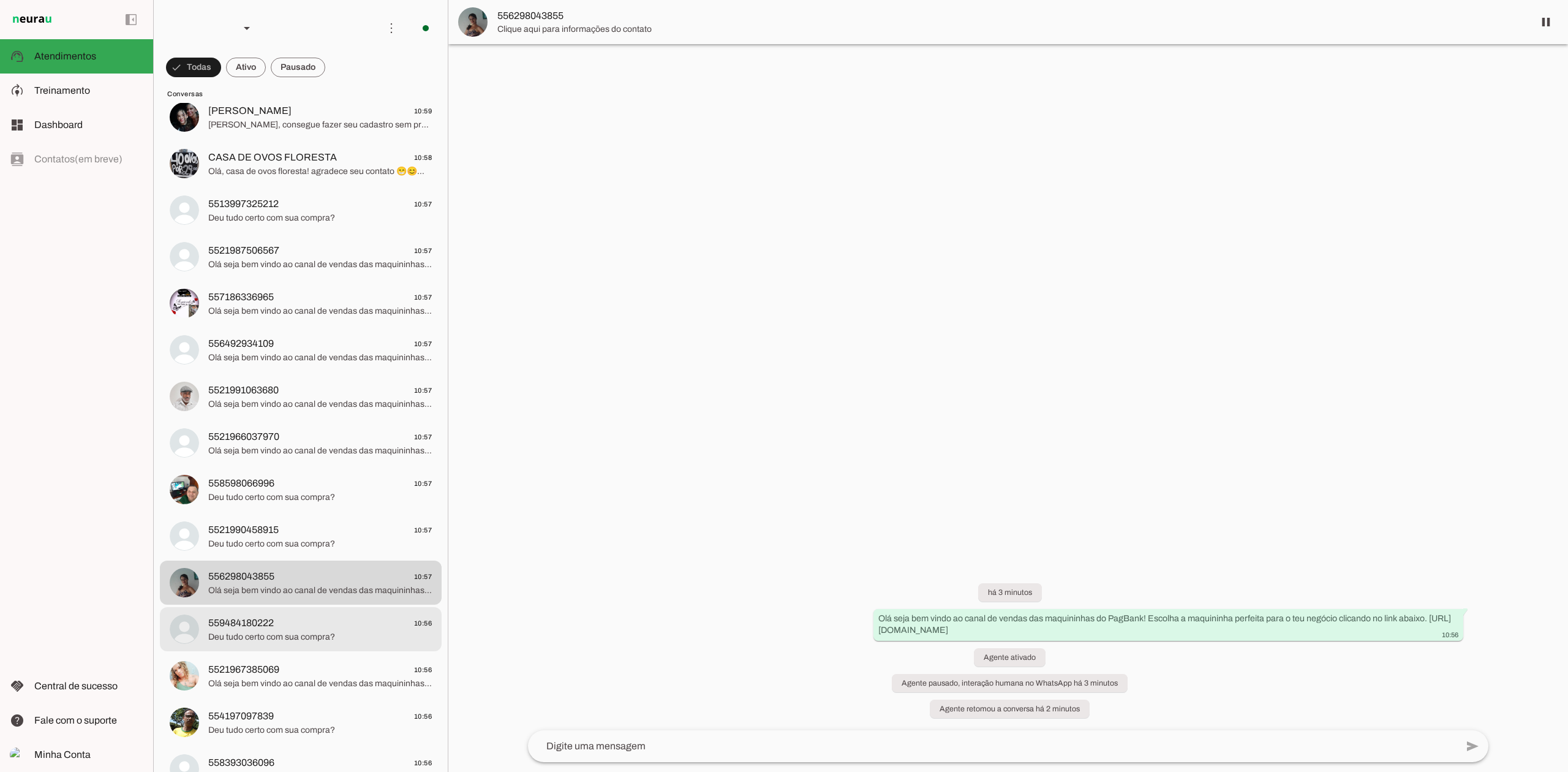
click at [302, 625] on span "559484180222 10:56" at bounding box center [319, 623] width 224 height 15
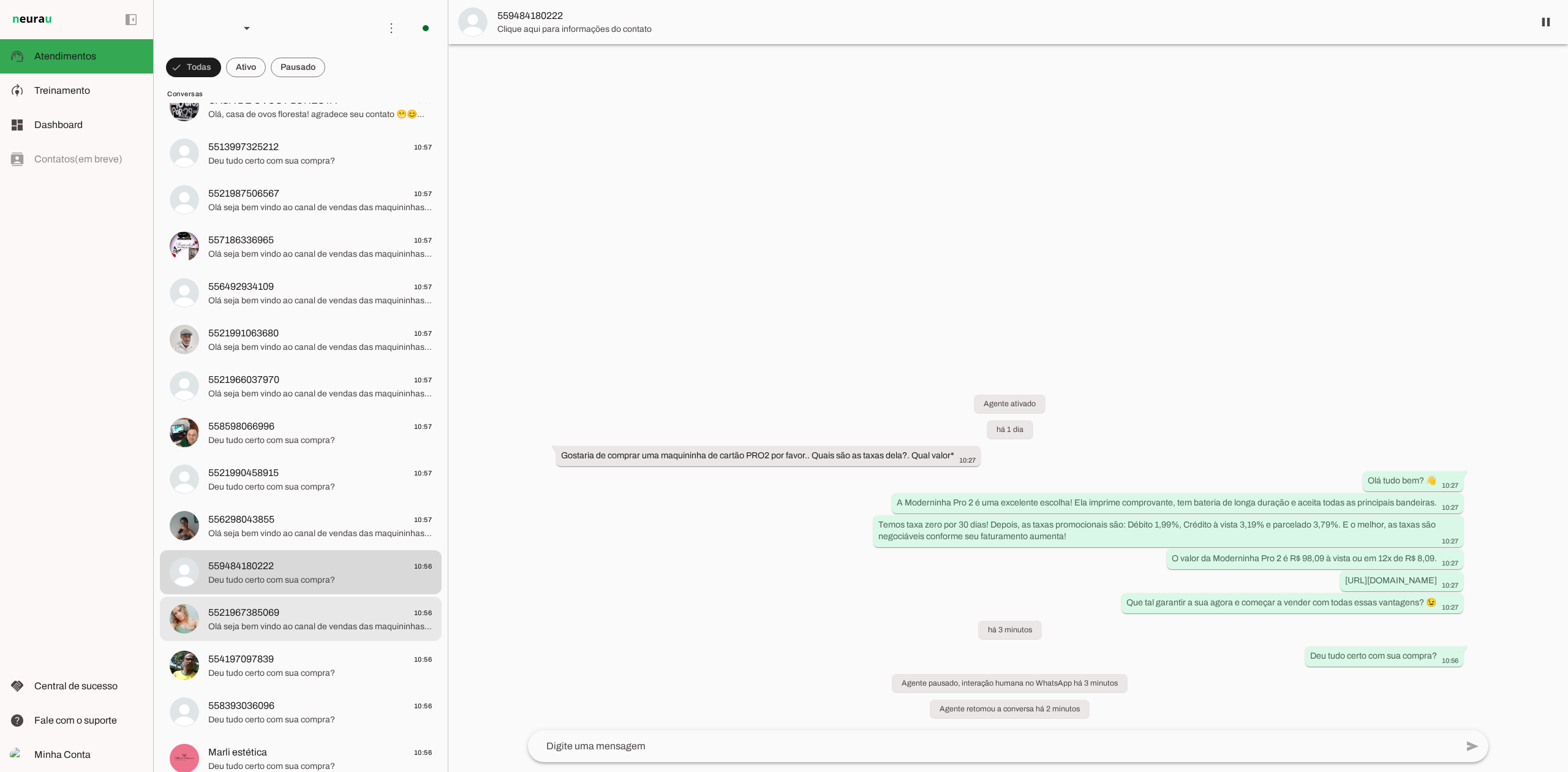
scroll to position [327, 0]
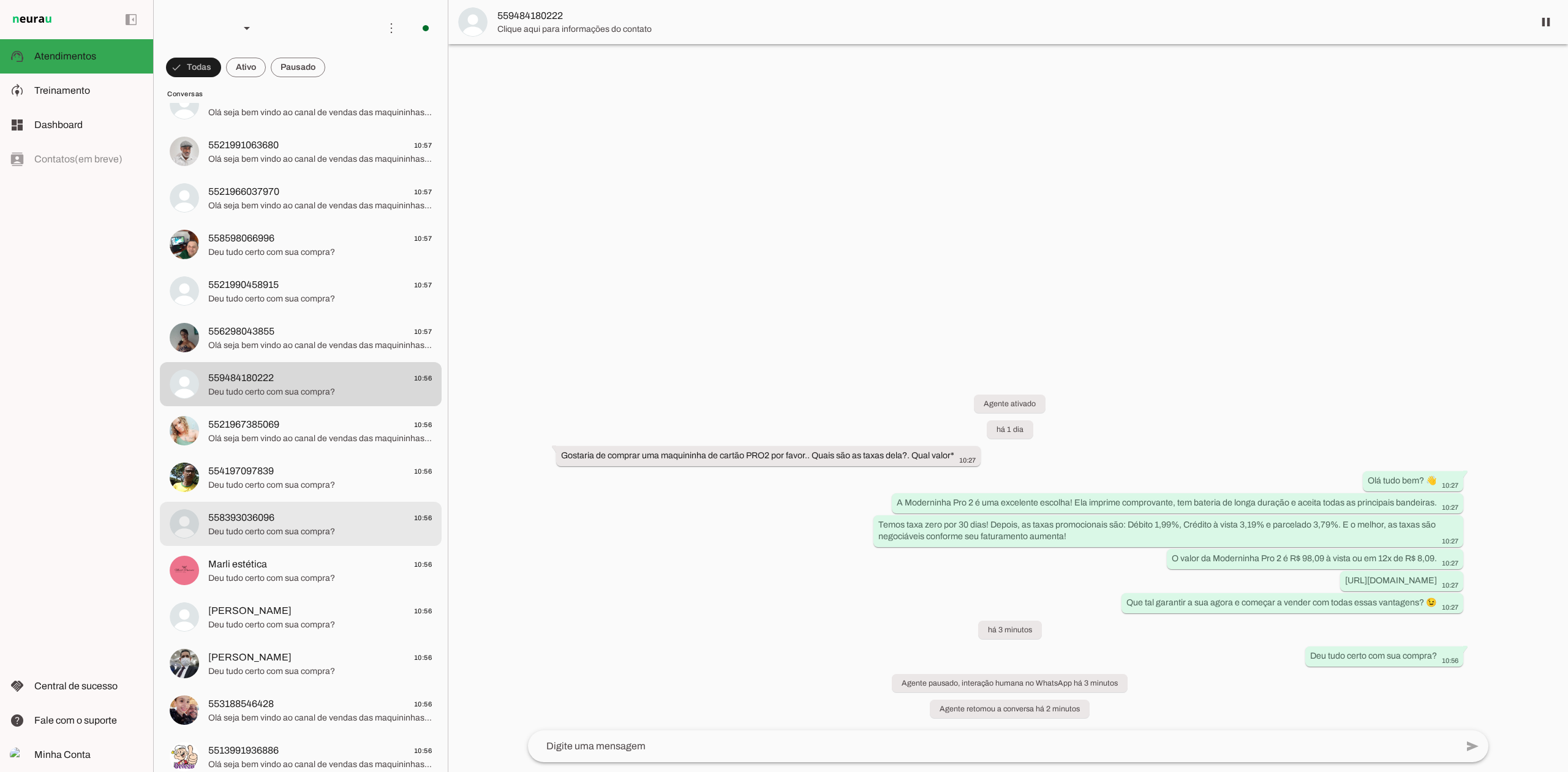
click at [304, 474] on span "554197097839 10:56" at bounding box center [319, 471] width 224 height 15
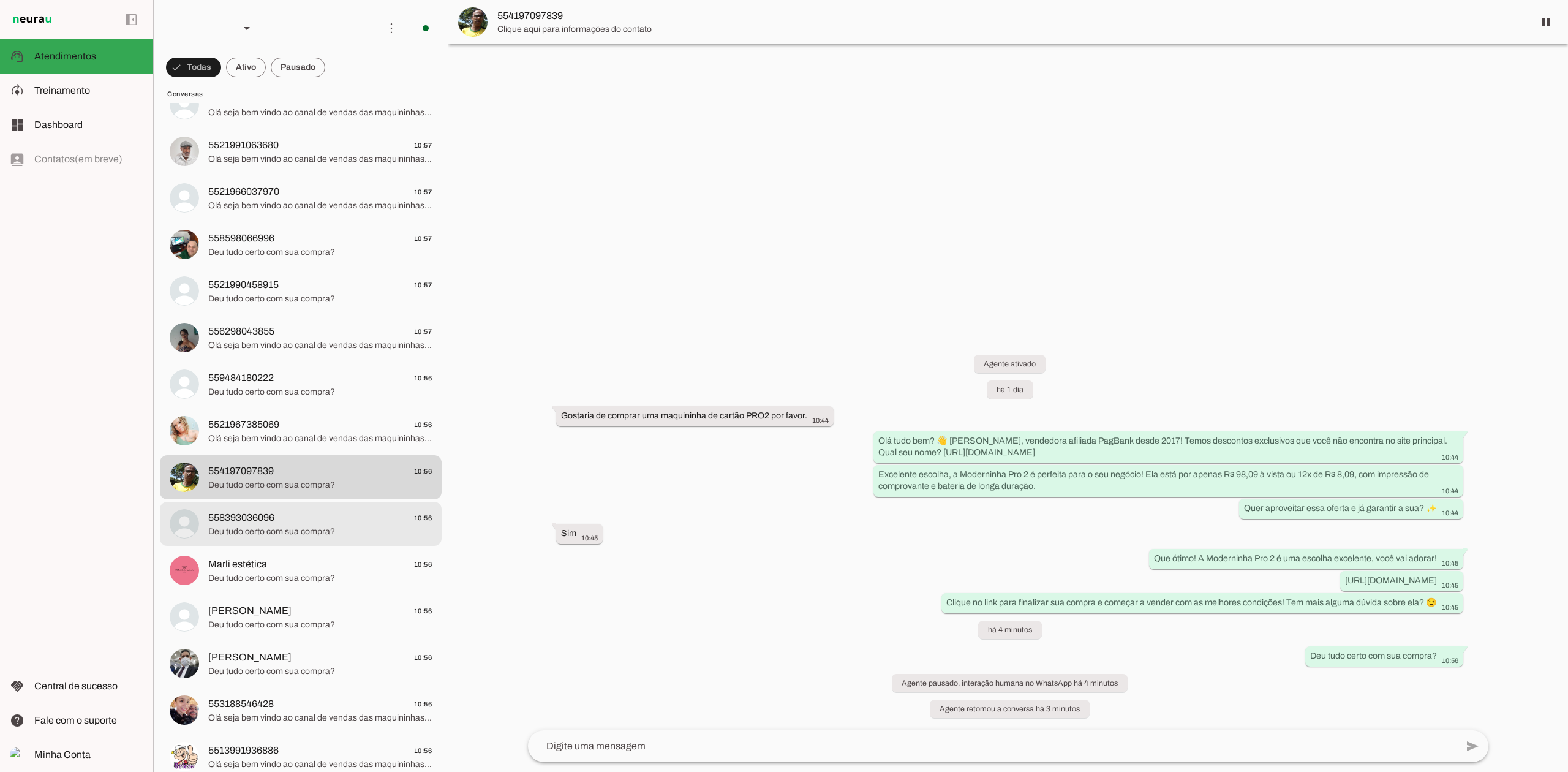
click at [314, 523] on span "558393036096 10:56" at bounding box center [319, 518] width 224 height 15
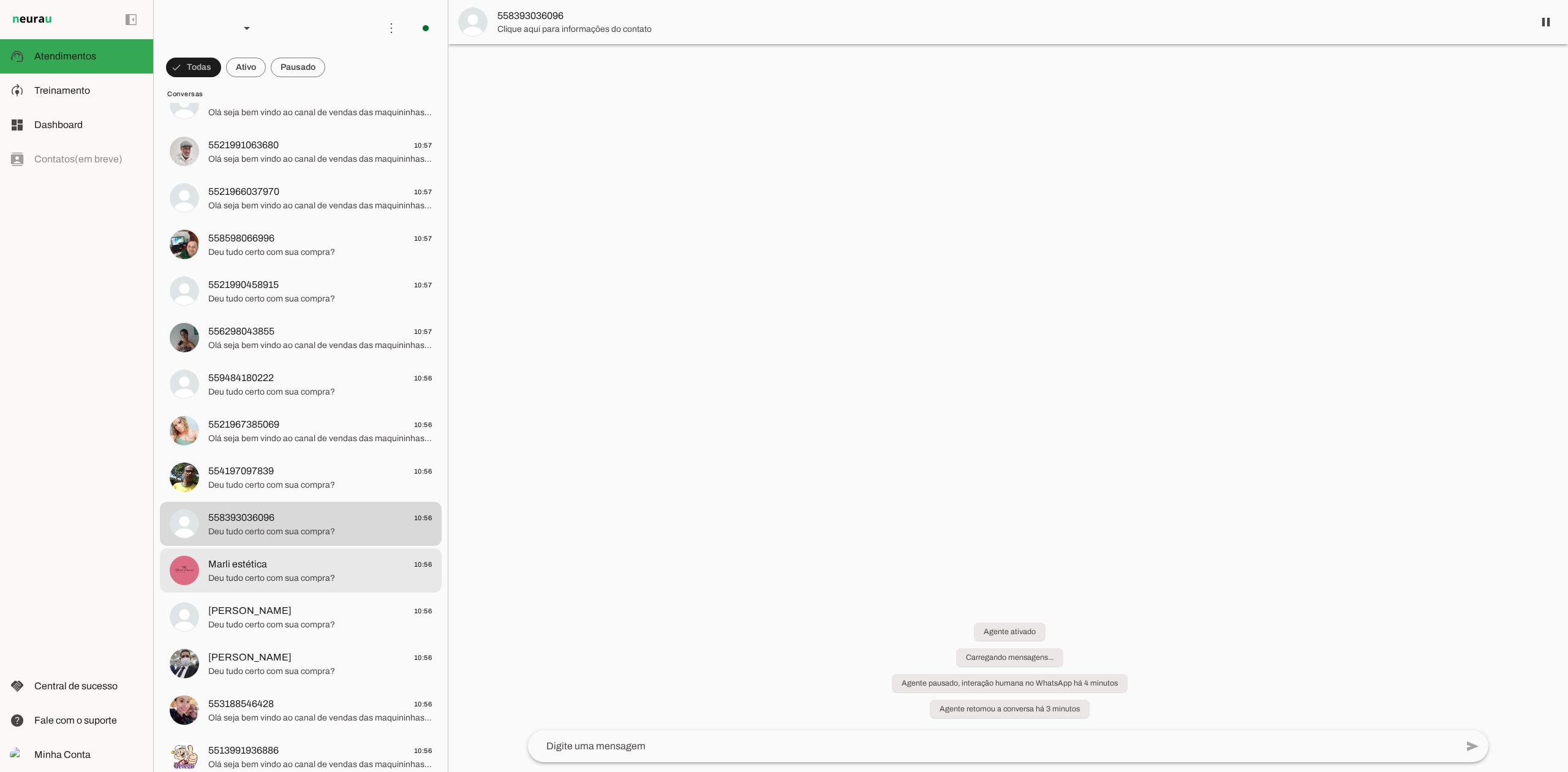
click at [320, 579] on span "Deu tudo certo com sua compra?" at bounding box center [319, 578] width 224 height 12
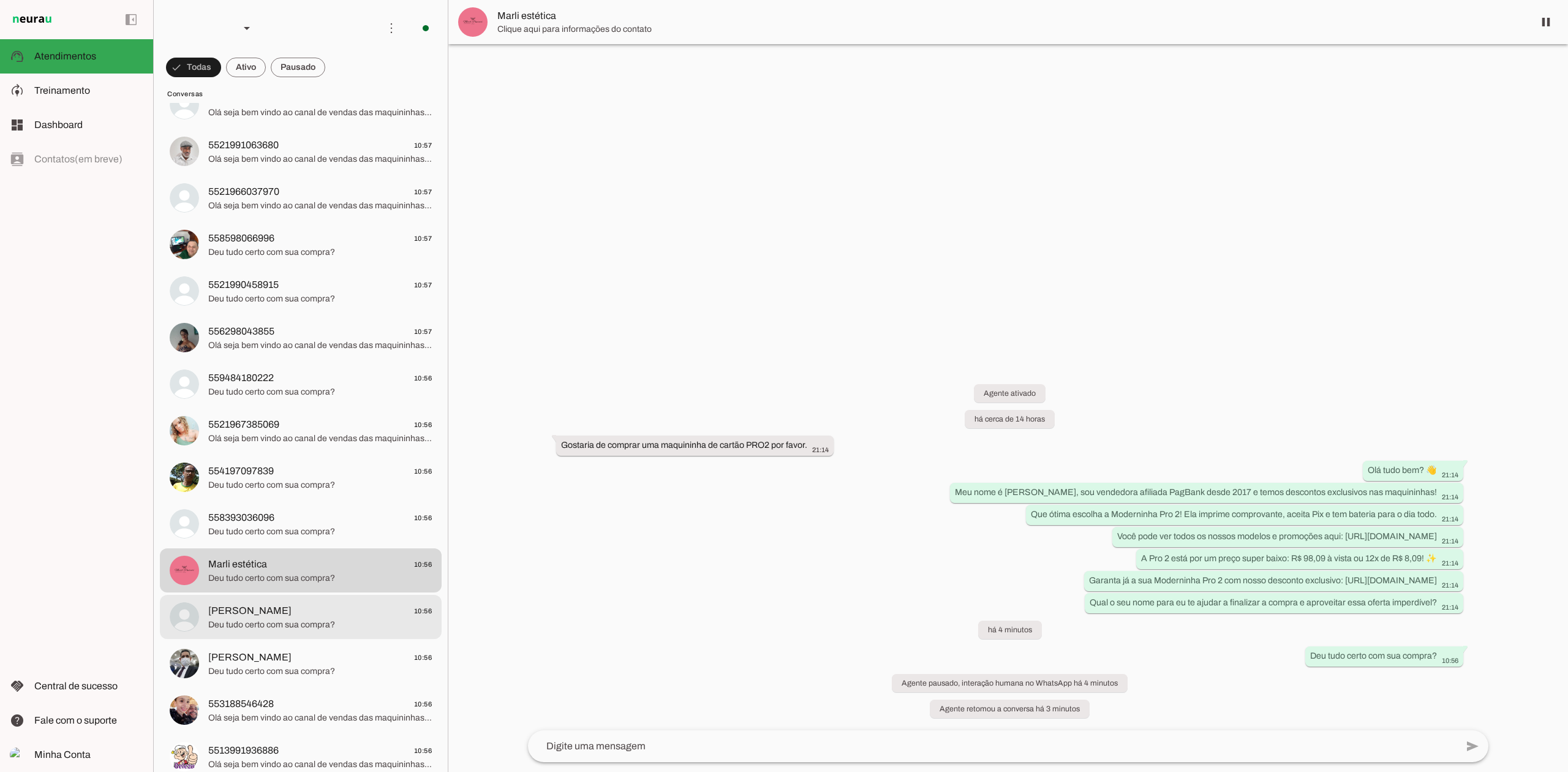
click at [320, 630] on span "Deu tudo certo com sua compra?" at bounding box center [319, 625] width 224 height 12
